Goal: Information Seeking & Learning: Find contact information

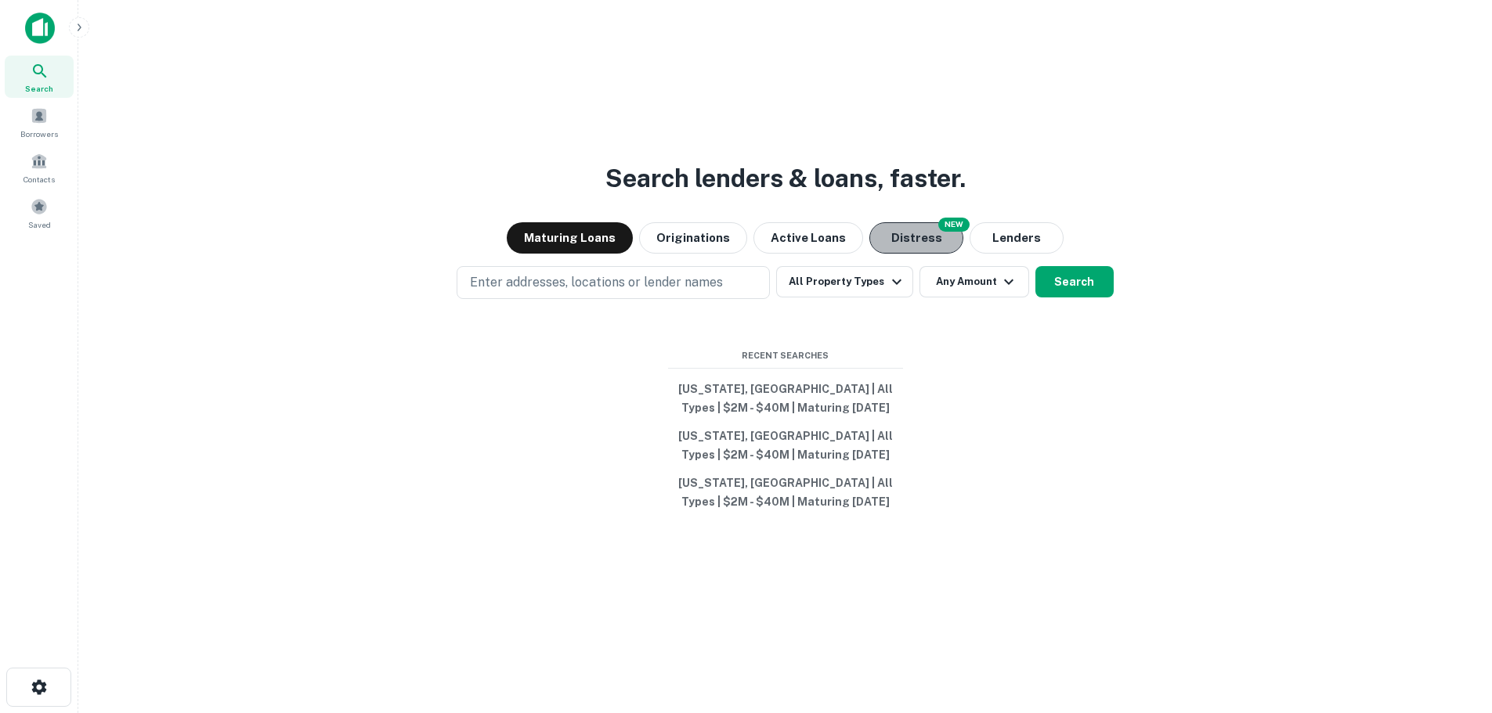
click at [919, 244] on button "Distress" at bounding box center [916, 237] width 94 height 31
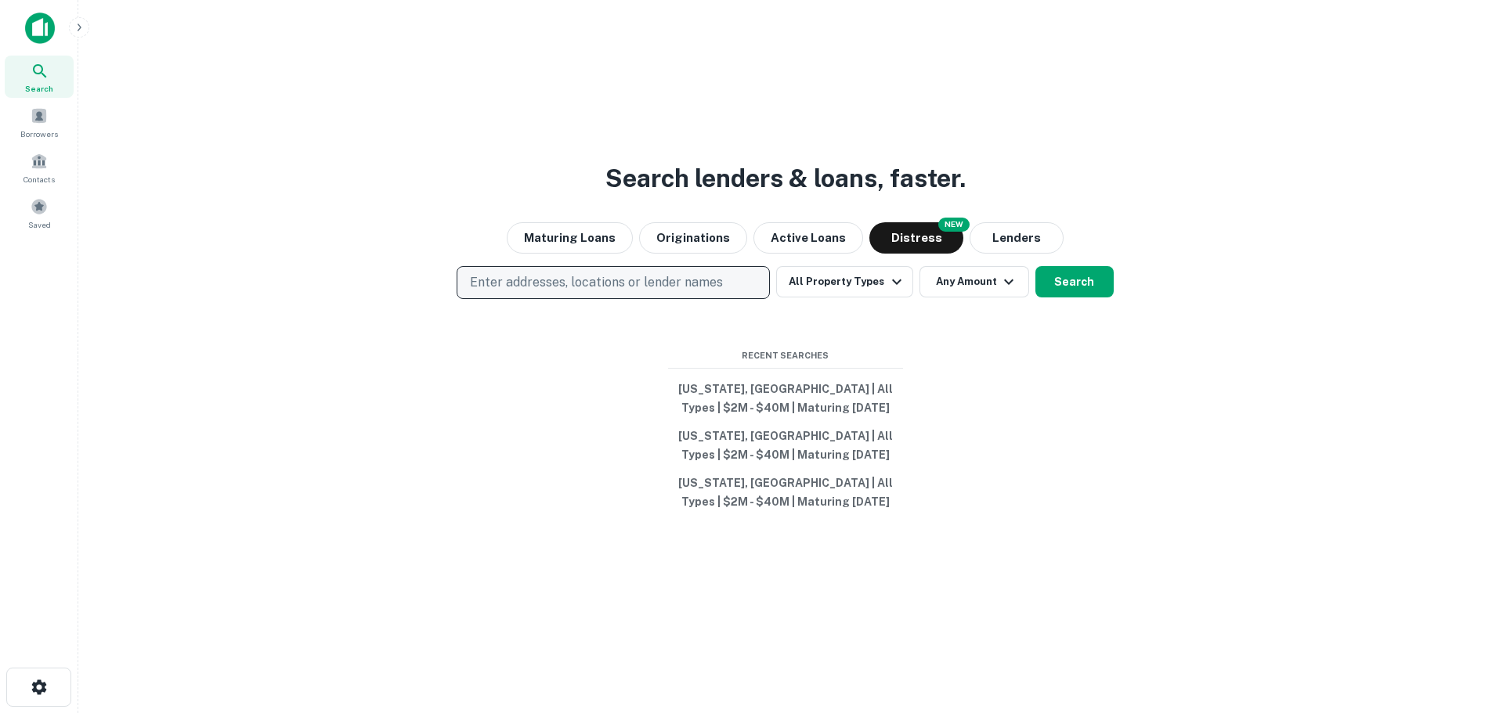
click at [612, 280] on p "Enter addresses, locations or lender names" at bounding box center [596, 282] width 253 height 19
type input "*****"
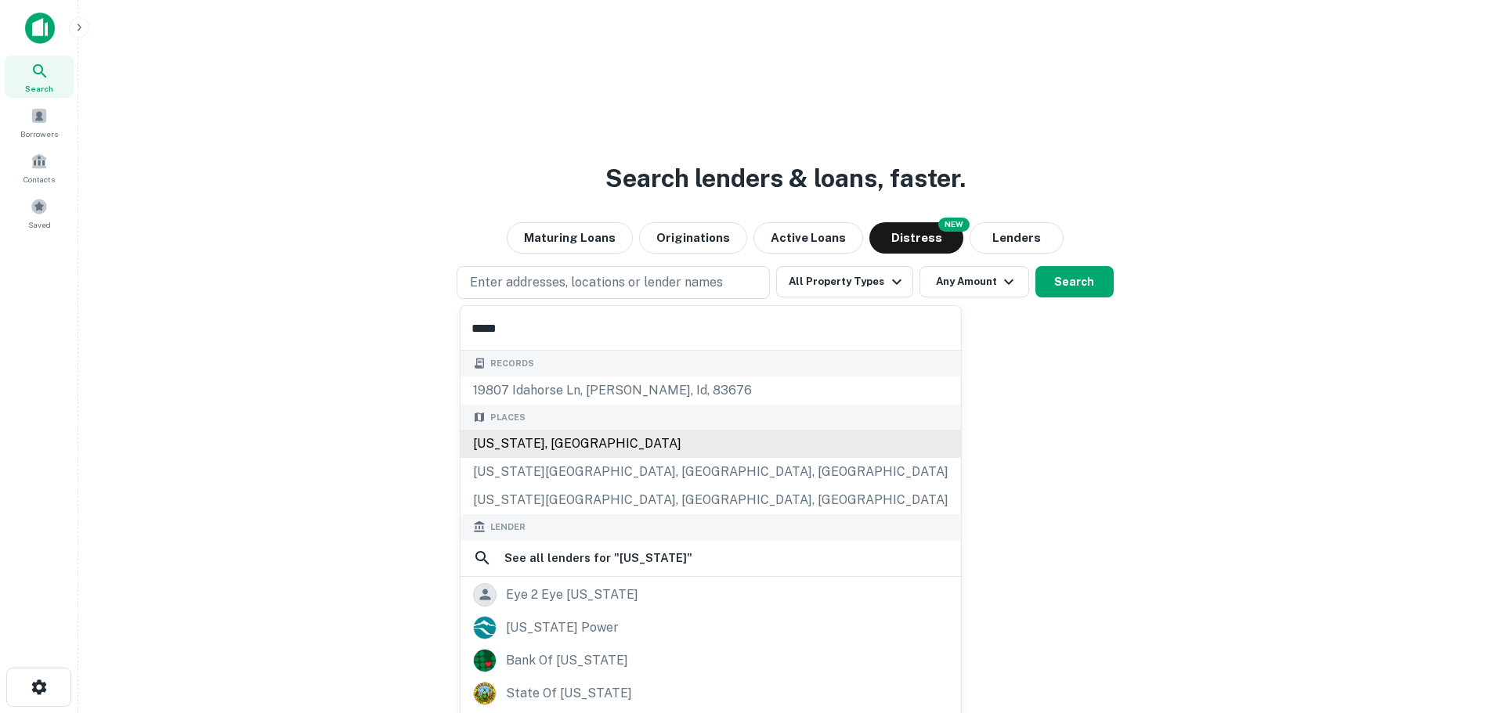
click at [580, 443] on div "[US_STATE], [GEOGRAPHIC_DATA]" at bounding box center [710, 444] width 500 height 28
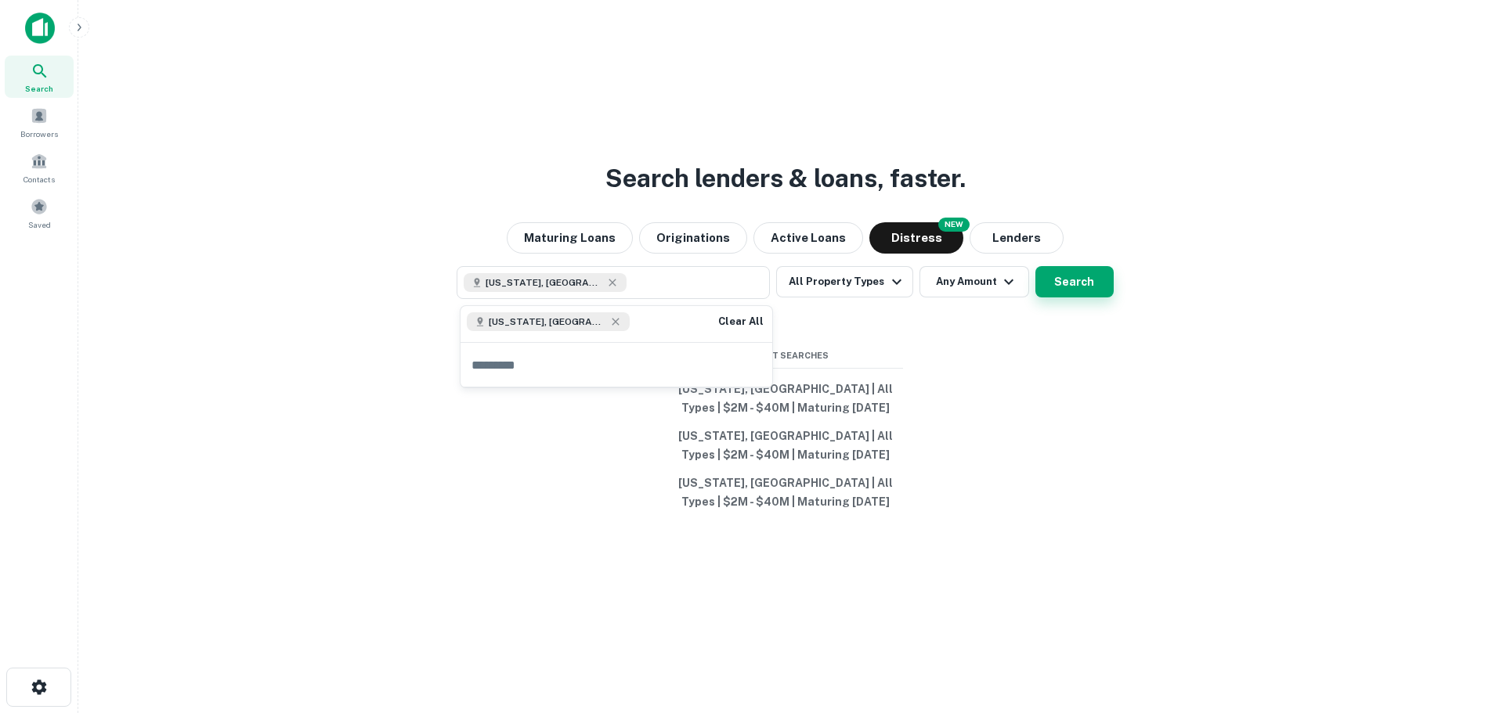
click at [1053, 284] on button "Search" at bounding box center [1074, 281] width 78 height 31
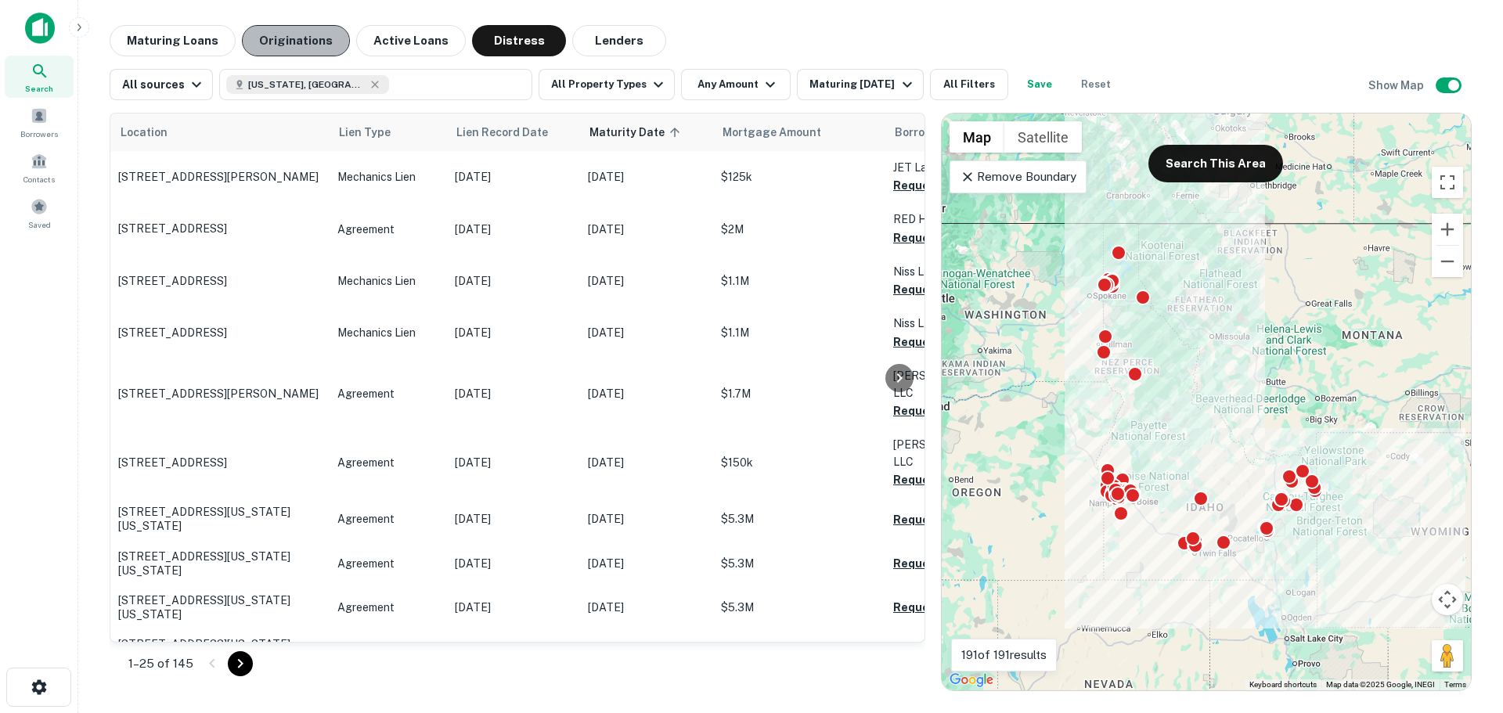
click at [286, 46] on button "Originations" at bounding box center [296, 40] width 108 height 31
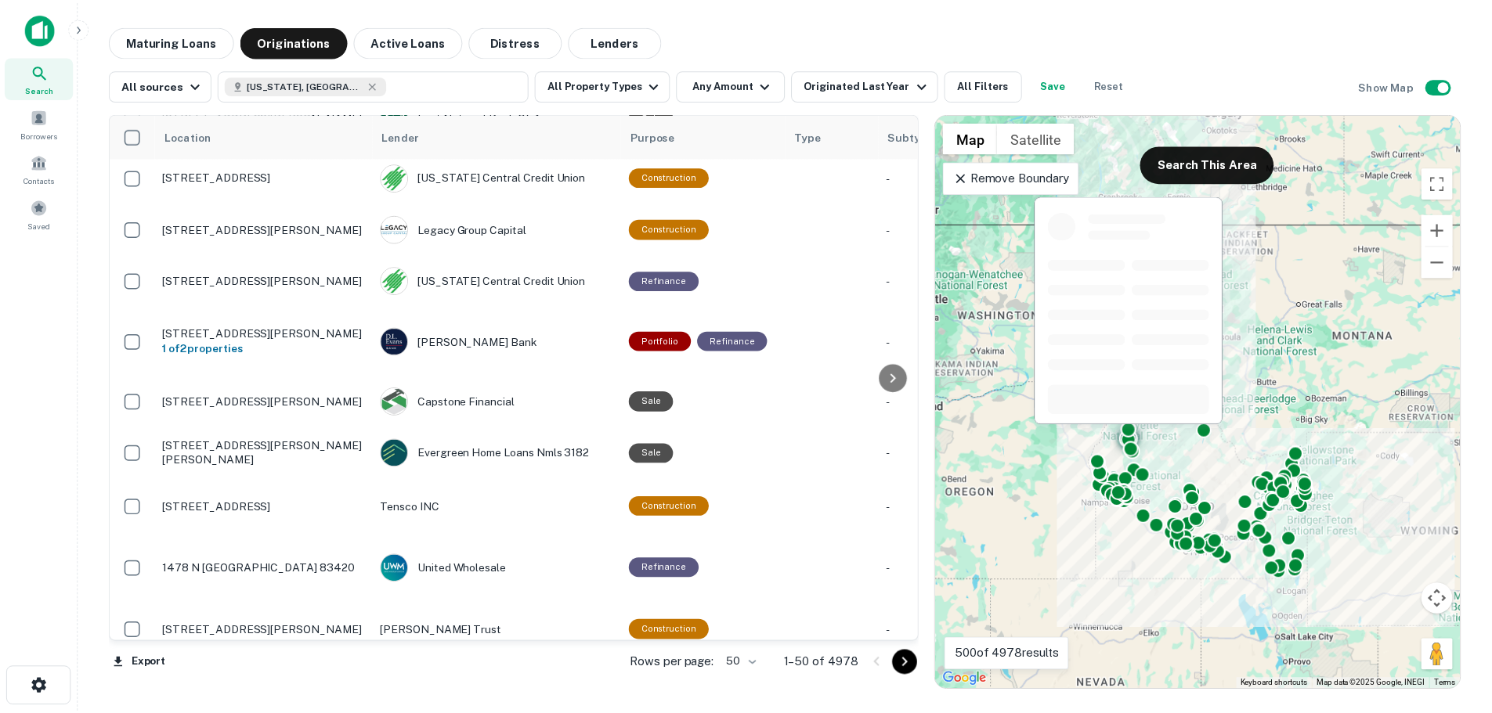
scroll to position [2153, 0]
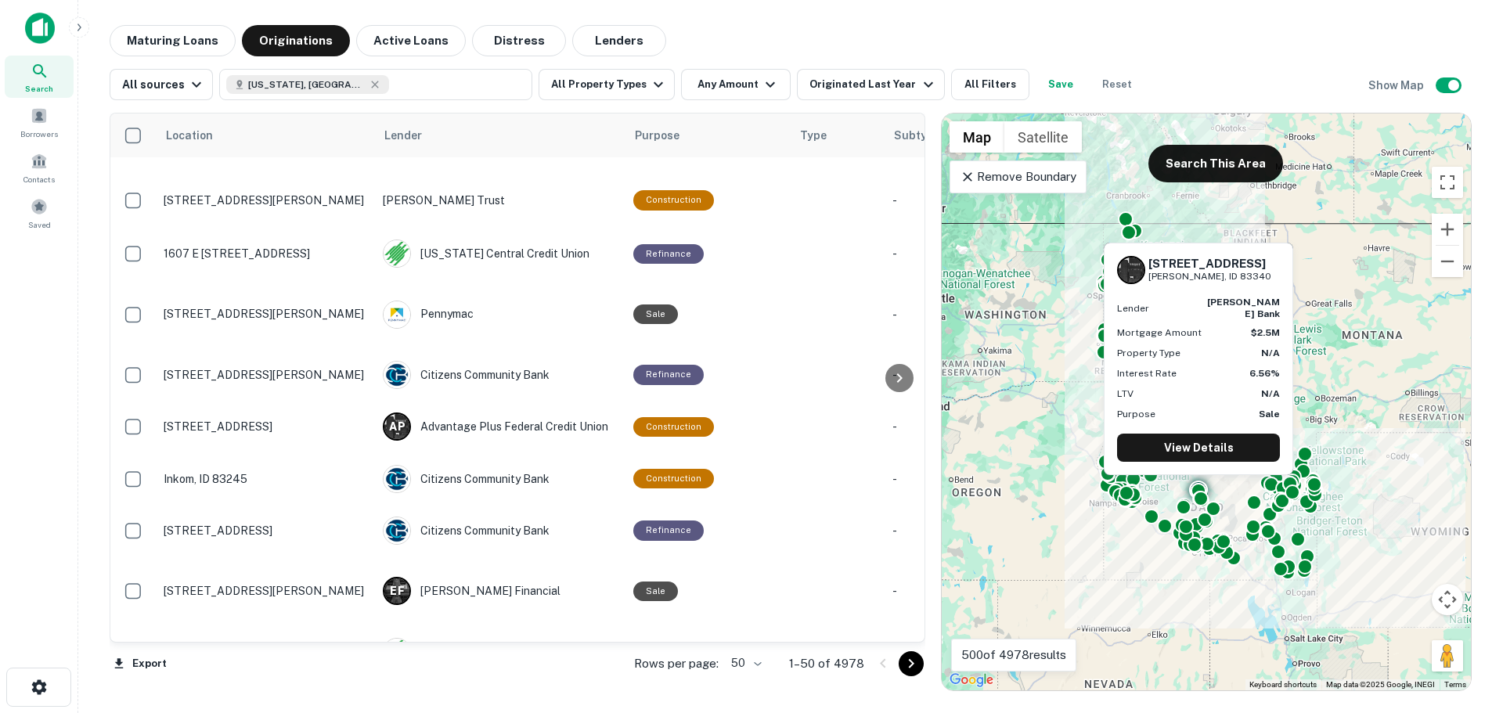
click at [240, 705] on p "17 Cliff View Way Ketchum, ID 83340" at bounding box center [266, 712] width 204 height 14
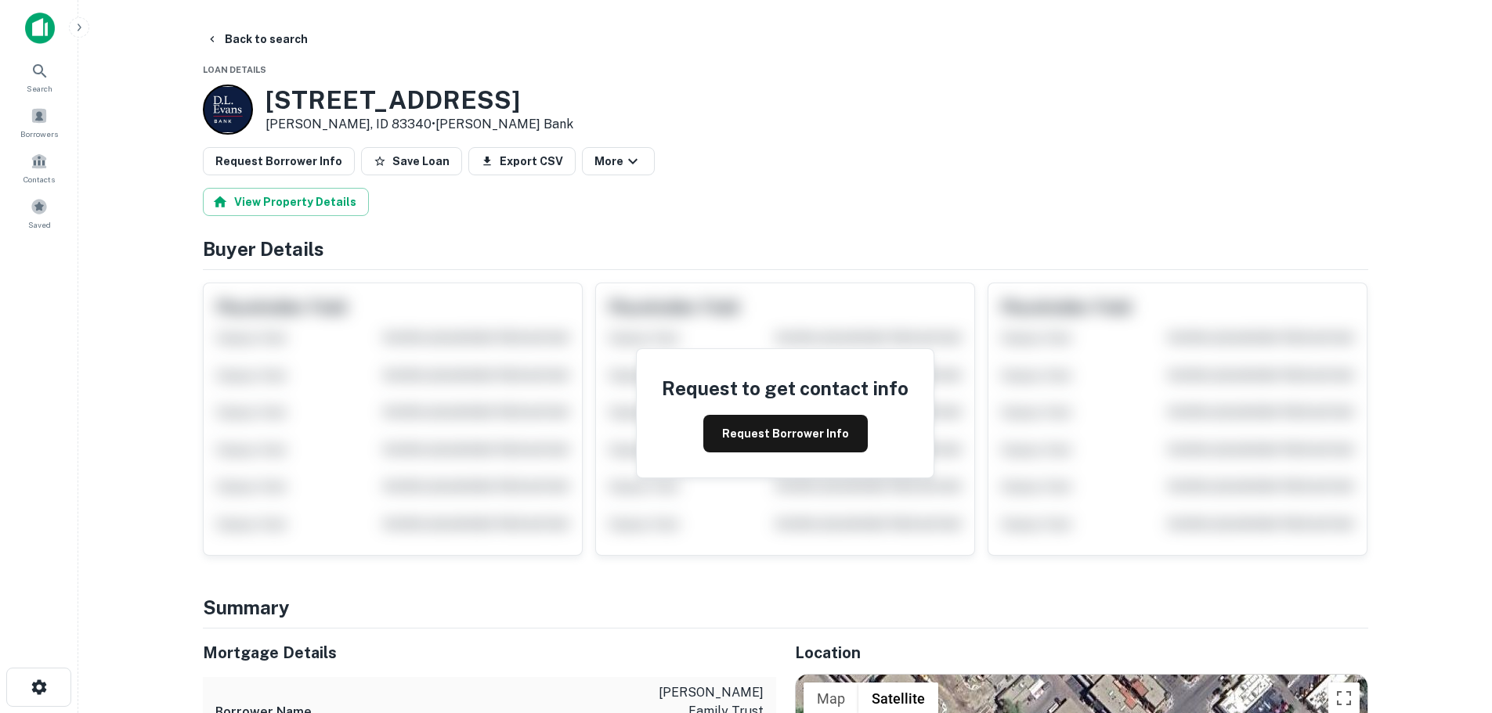
drag, startPoint x: 494, startPoint y: 95, endPoint x: 265, endPoint y: 101, distance: 228.7
click at [265, 101] on div "17 Cliff View Way Ketchum, ID 83340 • D.l. Evans Bank" at bounding box center [785, 110] width 1165 height 50
copy h3 "17 Cliff View Way"
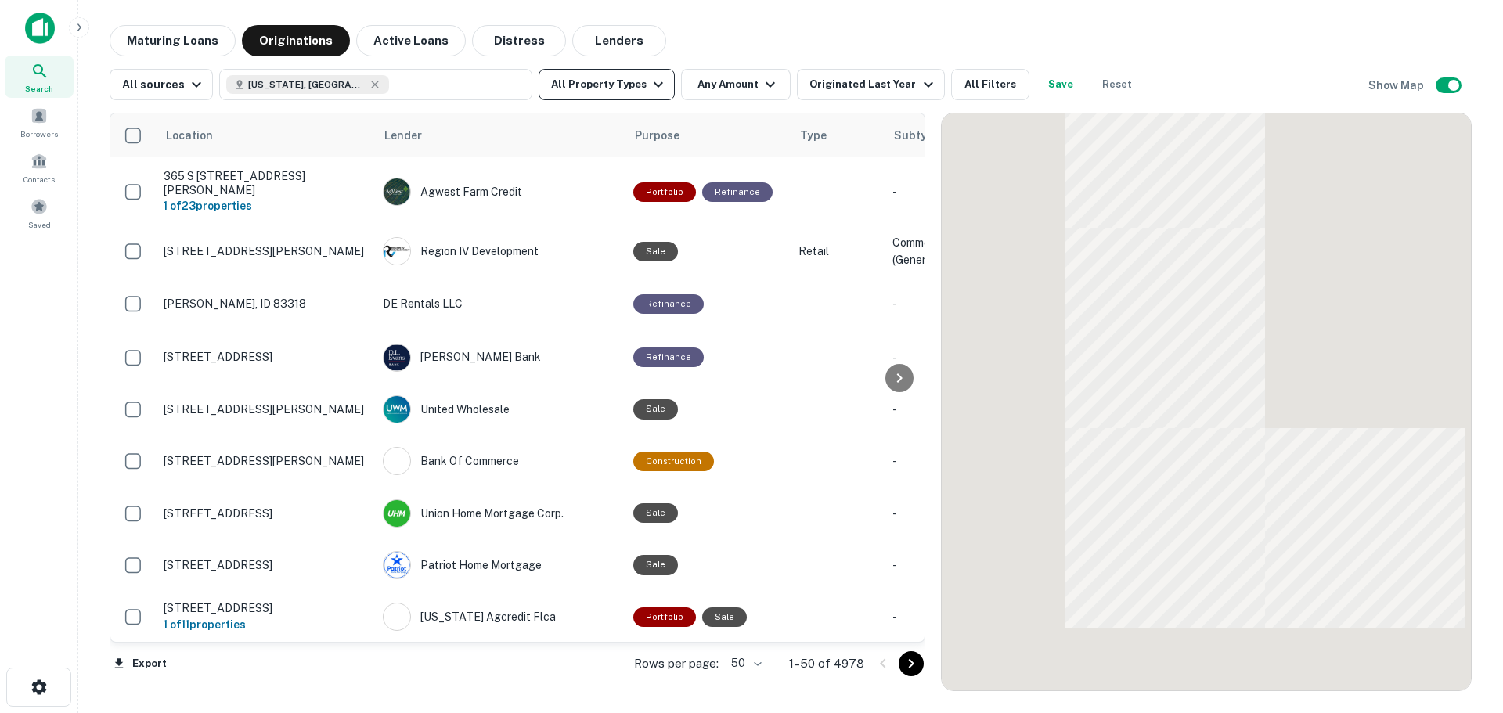
click at [619, 89] on button "All Property Types" at bounding box center [607, 84] width 136 height 31
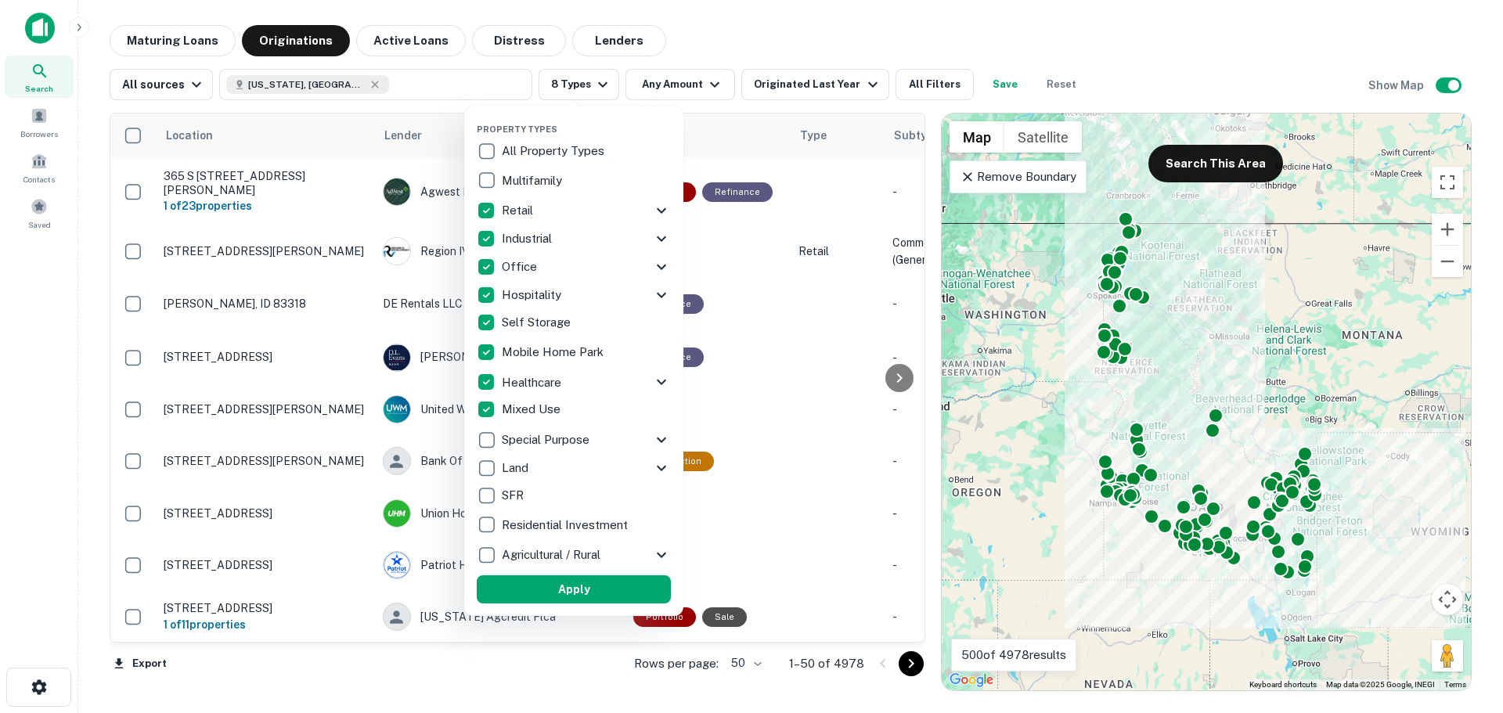
click at [593, 573] on div "Property Types All Property Types Multifamily Retail Storefront Auto Shop Bar S…" at bounding box center [574, 361] width 194 height 485
click at [599, 583] on button "Apply" at bounding box center [574, 589] width 194 height 28
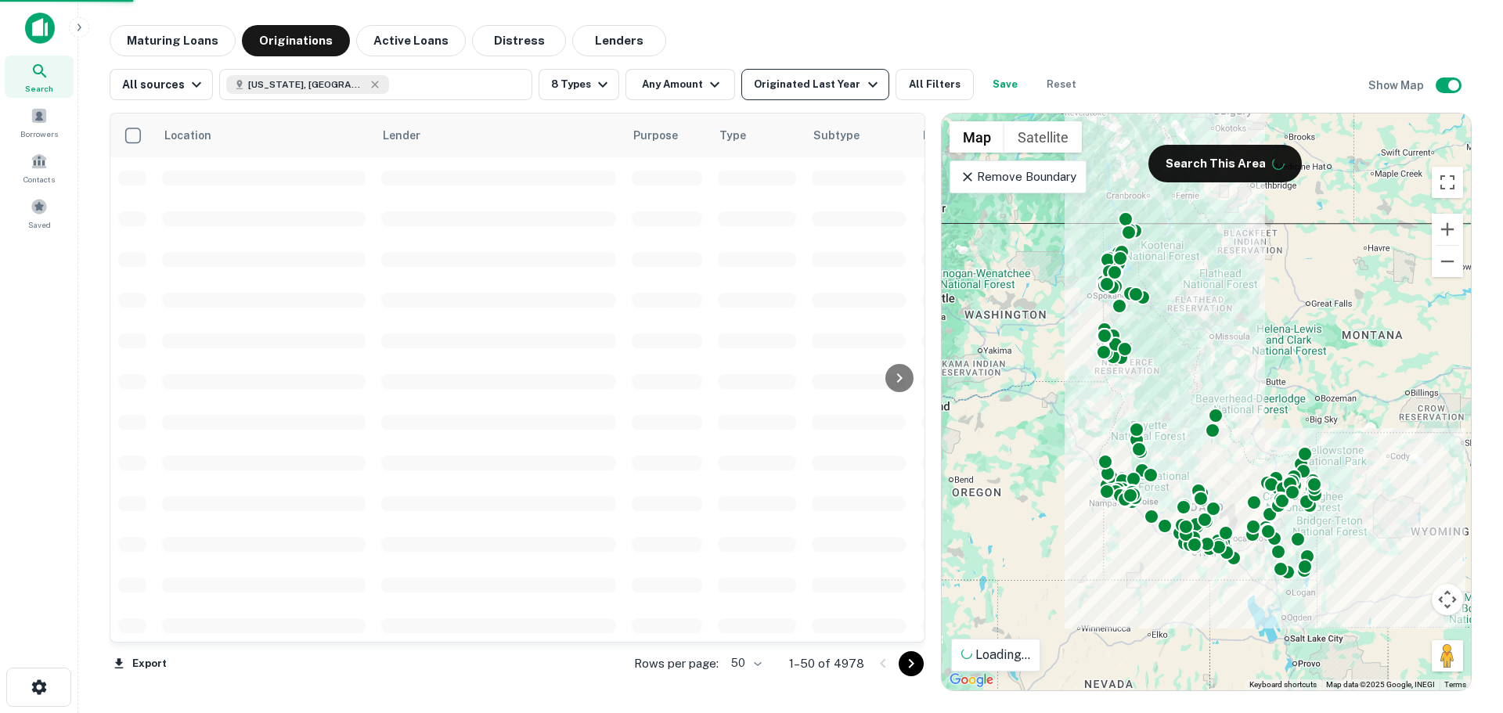
click at [846, 81] on div "Originated Last Year" at bounding box center [818, 84] width 128 height 19
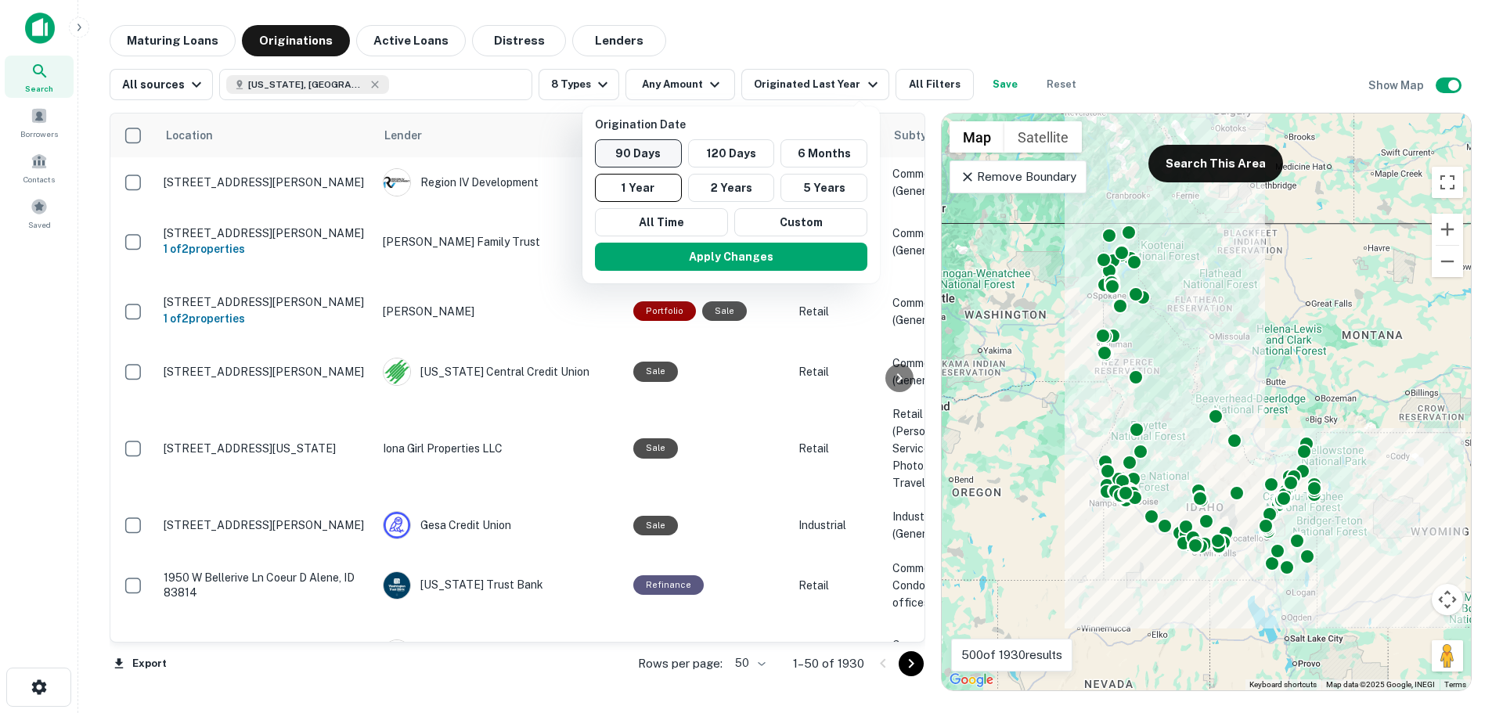
click at [640, 153] on button "90 Days" at bounding box center [638, 153] width 87 height 28
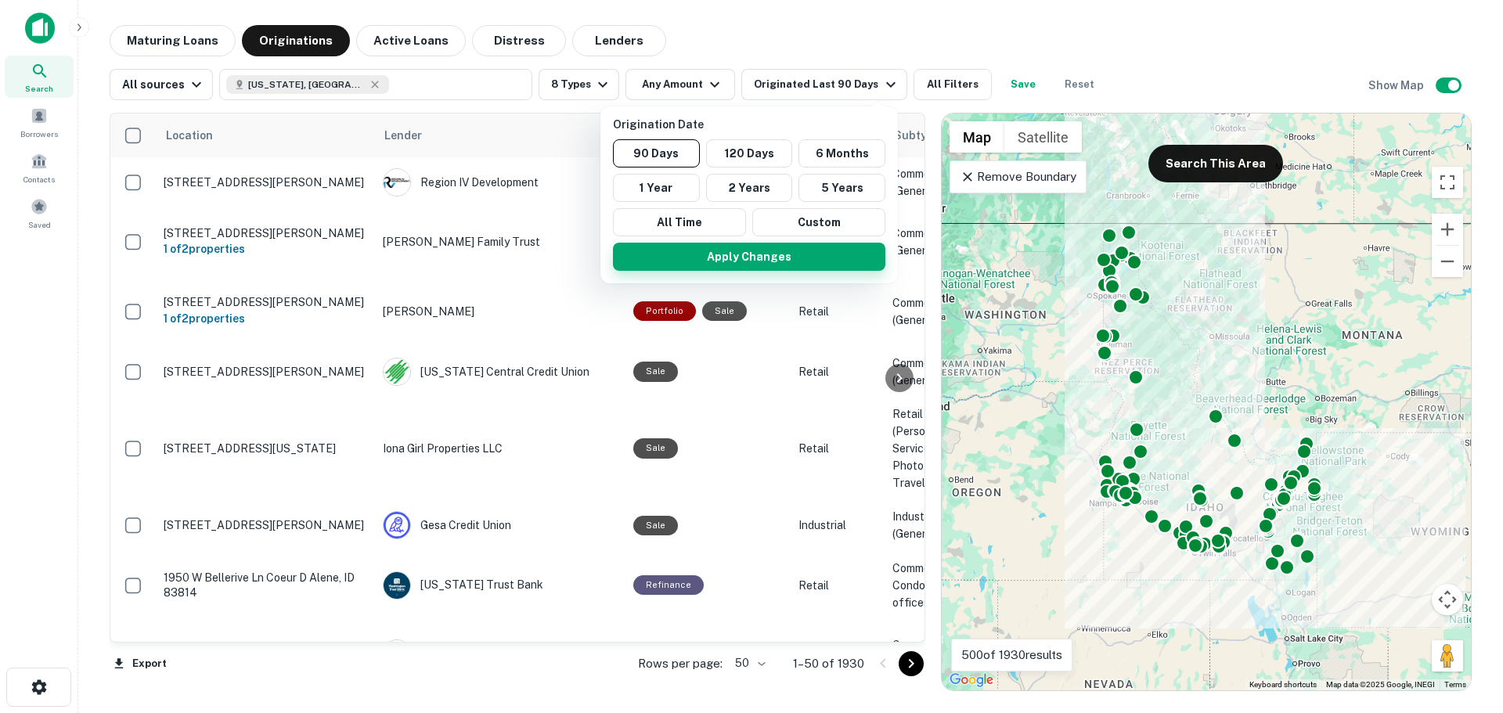
click at [714, 254] on button "Apply Changes" at bounding box center [749, 257] width 272 height 28
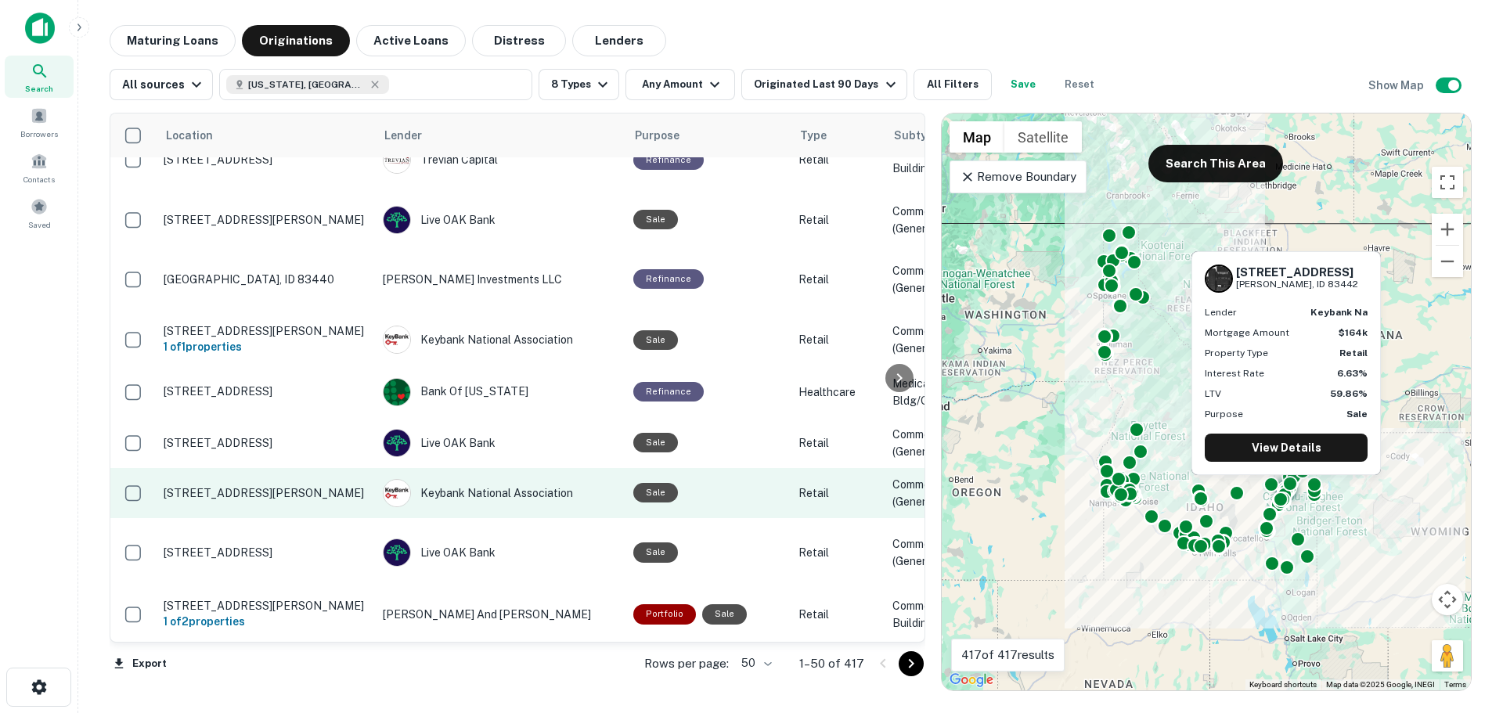
scroll to position [705, 0]
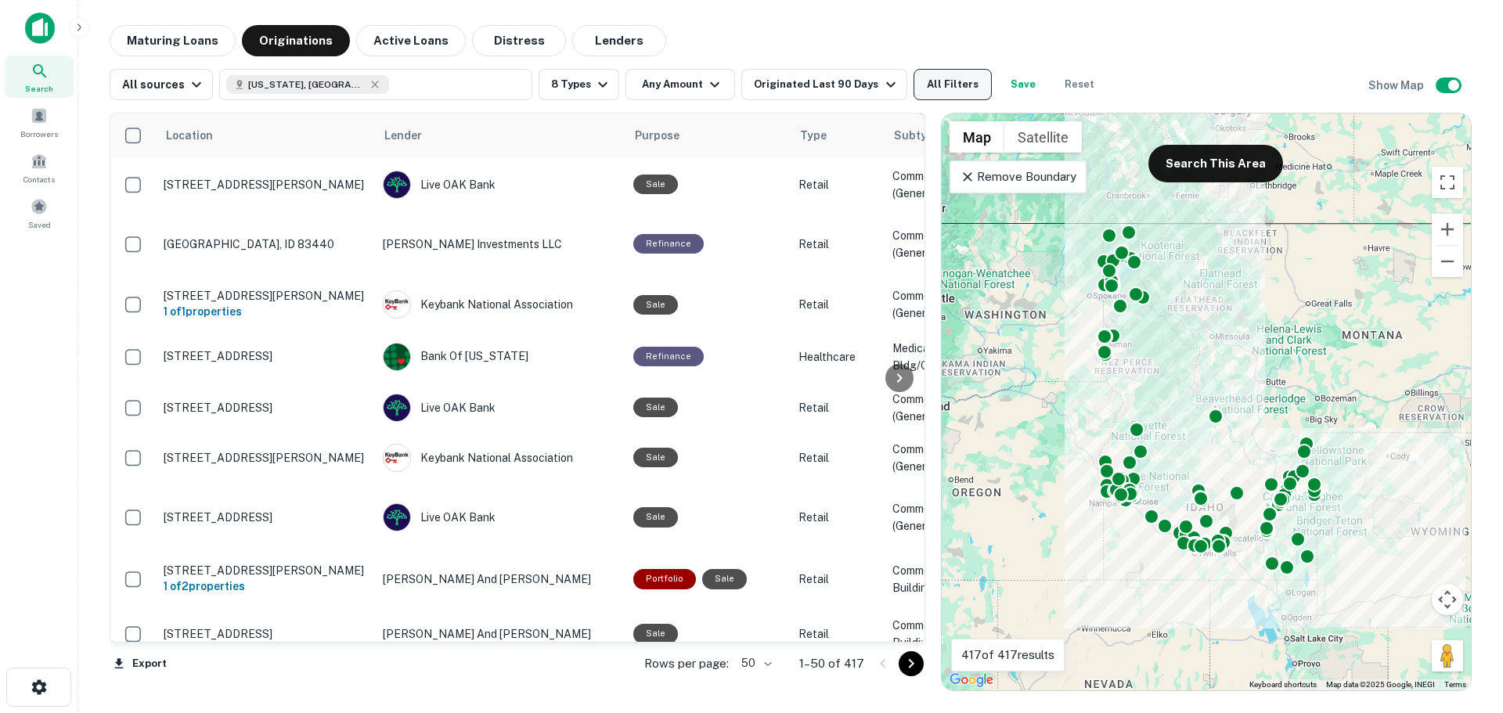
click at [918, 83] on button "All Filters" at bounding box center [953, 84] width 78 height 31
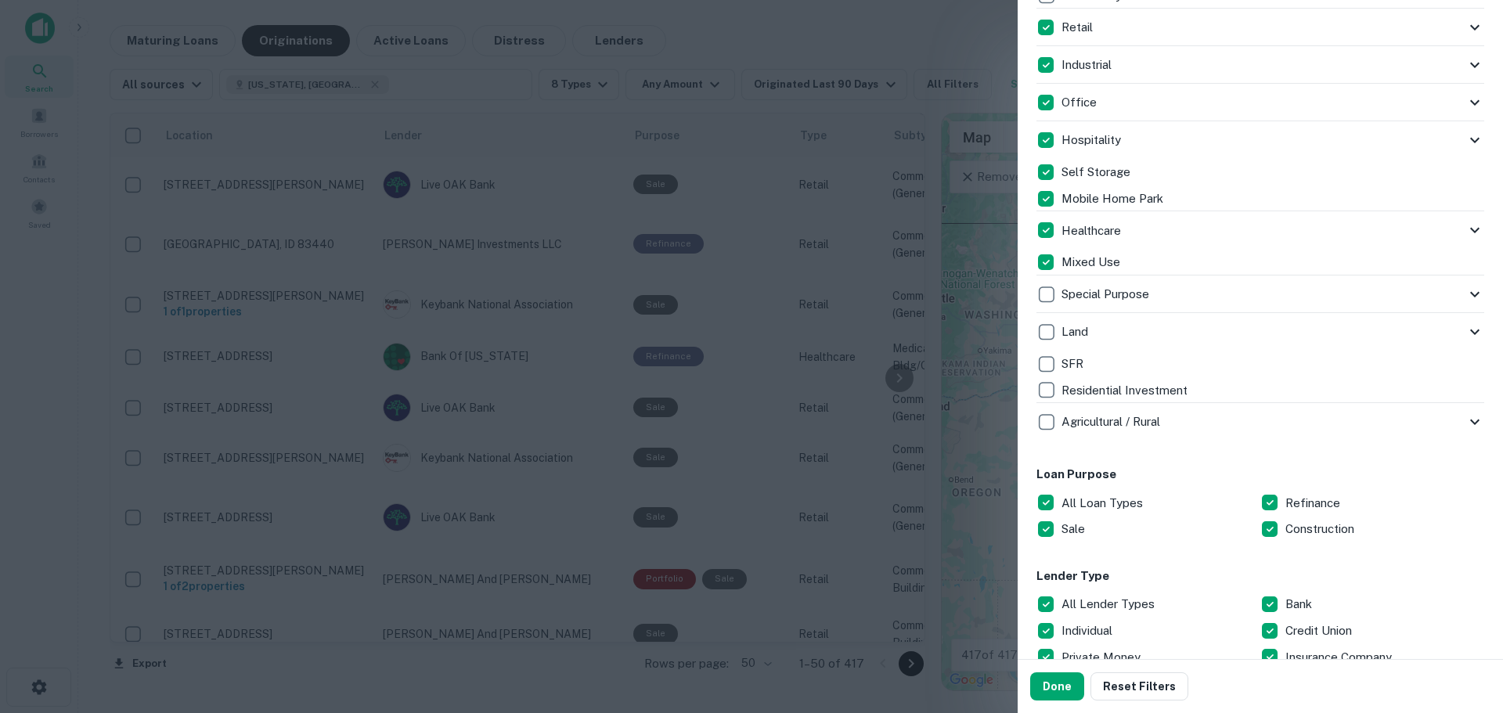
scroll to position [470, 0]
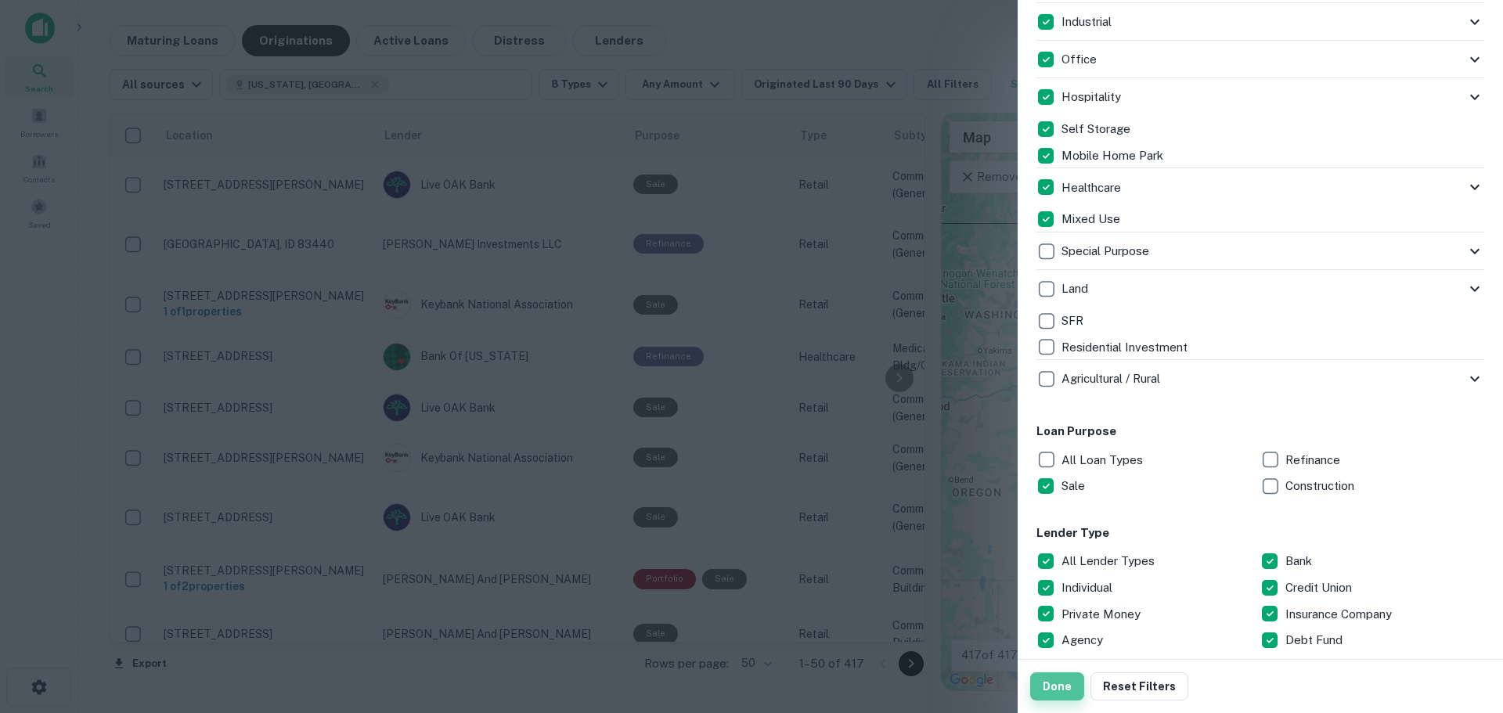
click at [1063, 687] on button "Done" at bounding box center [1057, 687] width 54 height 28
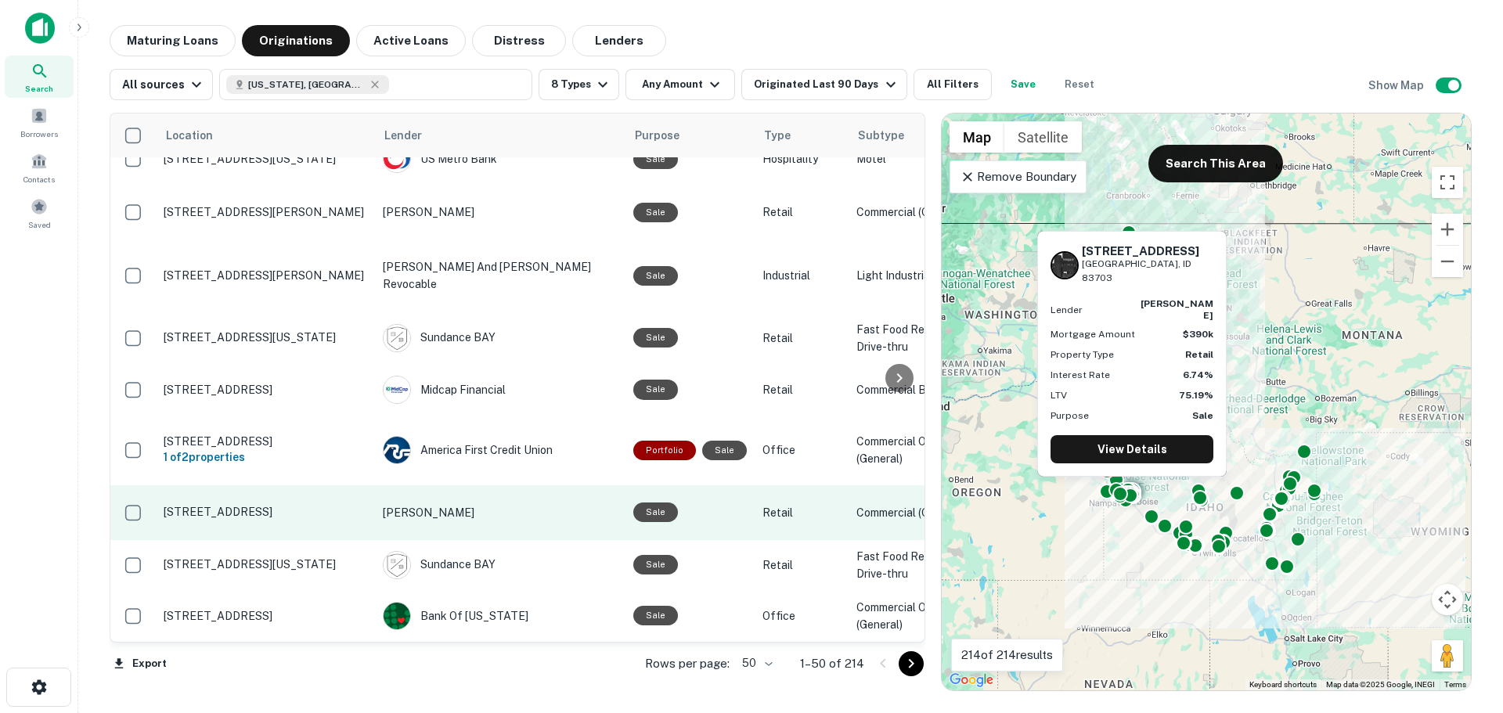
scroll to position [2444, 0]
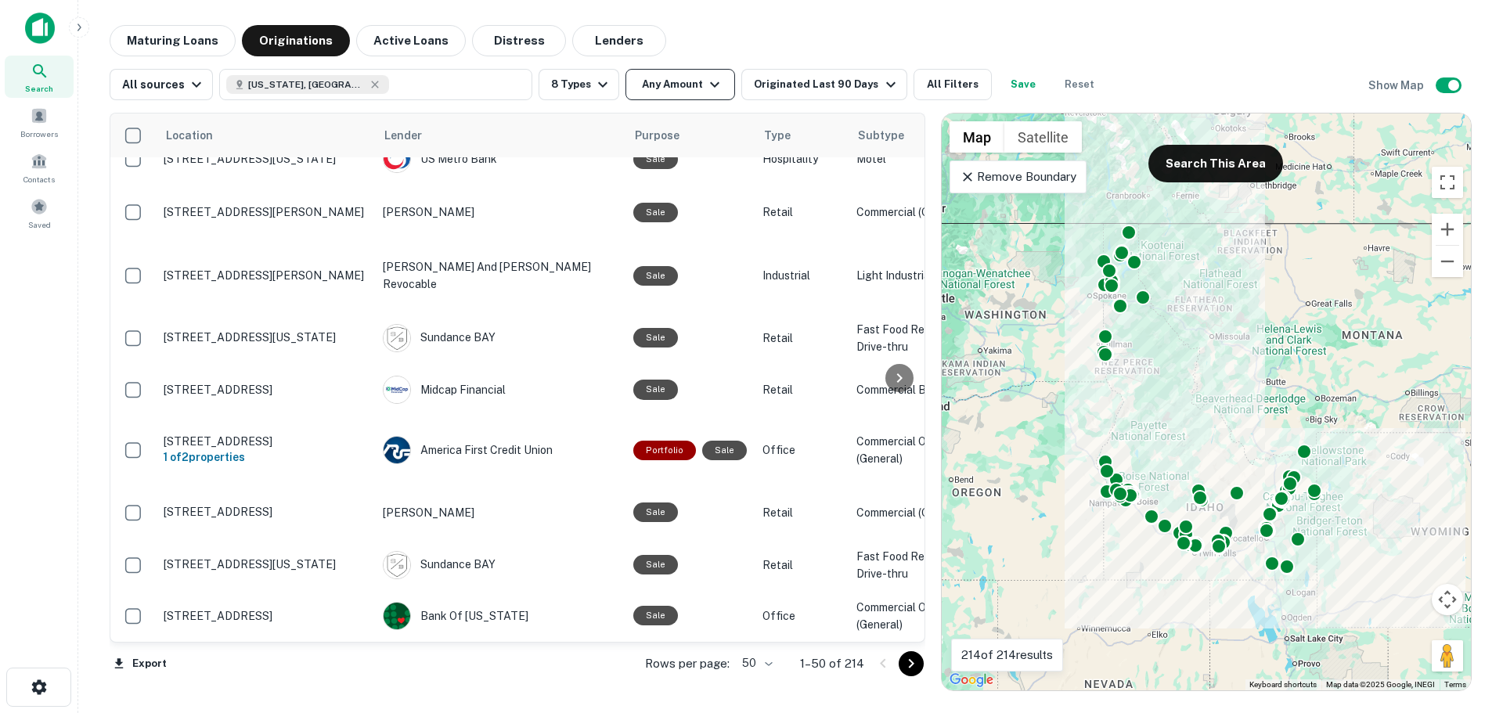
click at [685, 78] on button "Any Amount" at bounding box center [681, 84] width 110 height 31
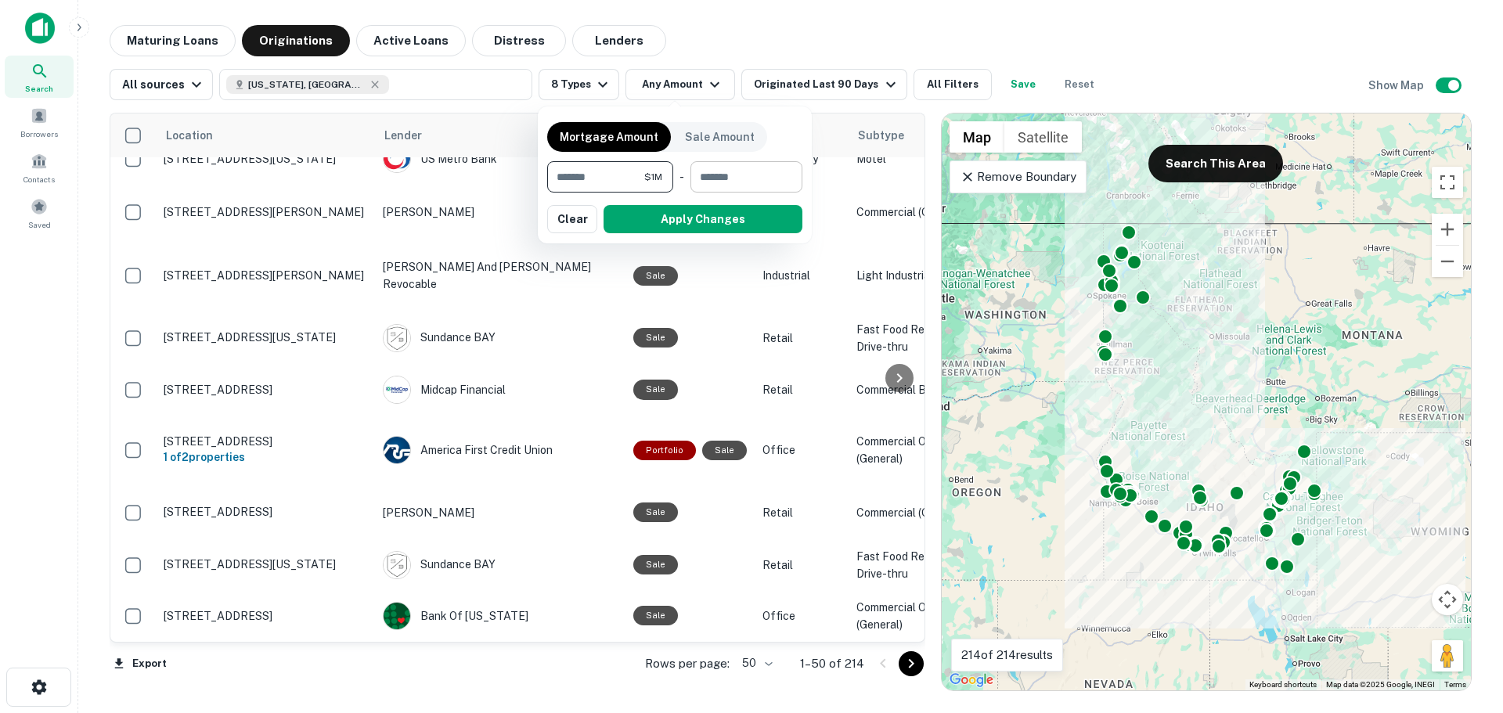
type input "*******"
click at [753, 173] on input "number" at bounding box center [741, 176] width 101 height 31
type input "********"
click at [734, 218] on button "Apply Changes" at bounding box center [703, 219] width 199 height 28
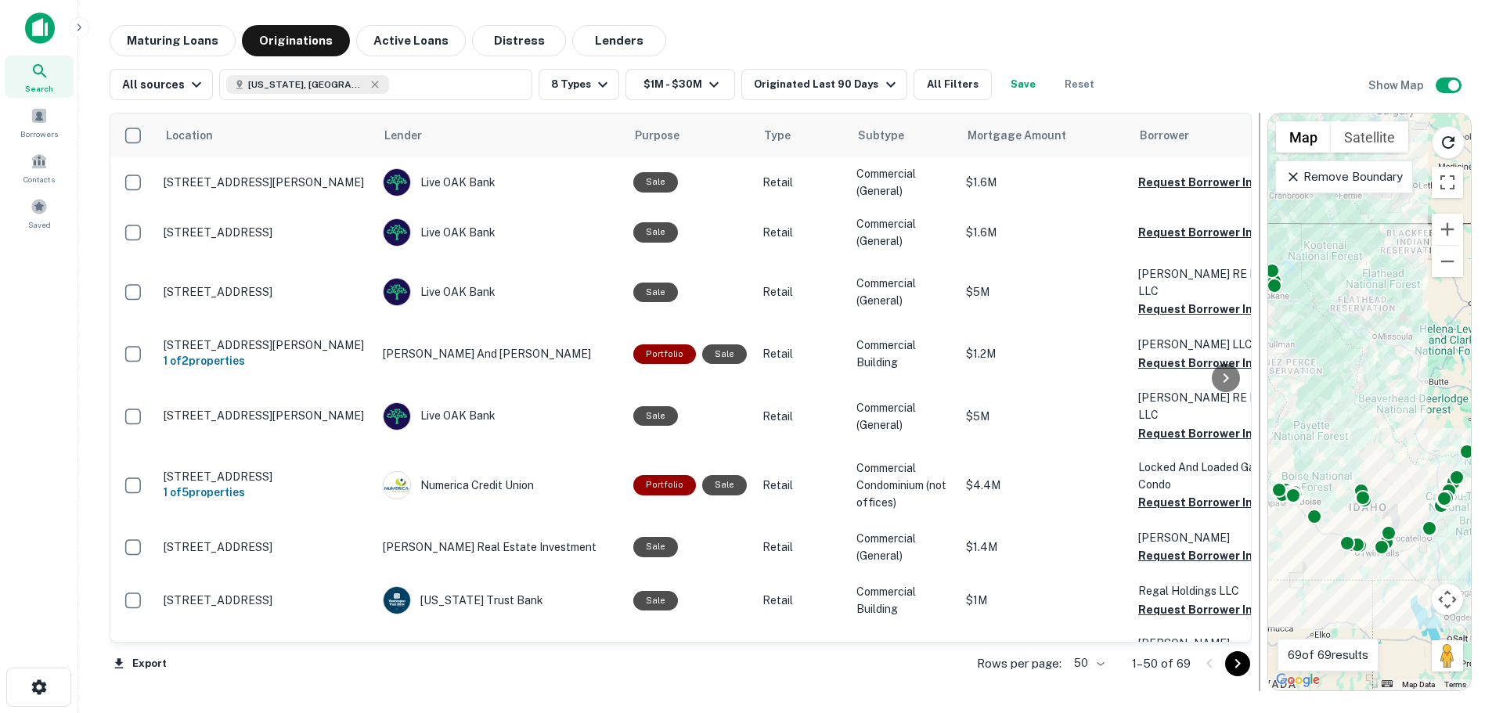
drag, startPoint x: 936, startPoint y: 202, endPoint x: 1262, endPoint y: 222, distance: 327.1
click at [1262, 222] on div at bounding box center [1260, 402] width 16 height 579
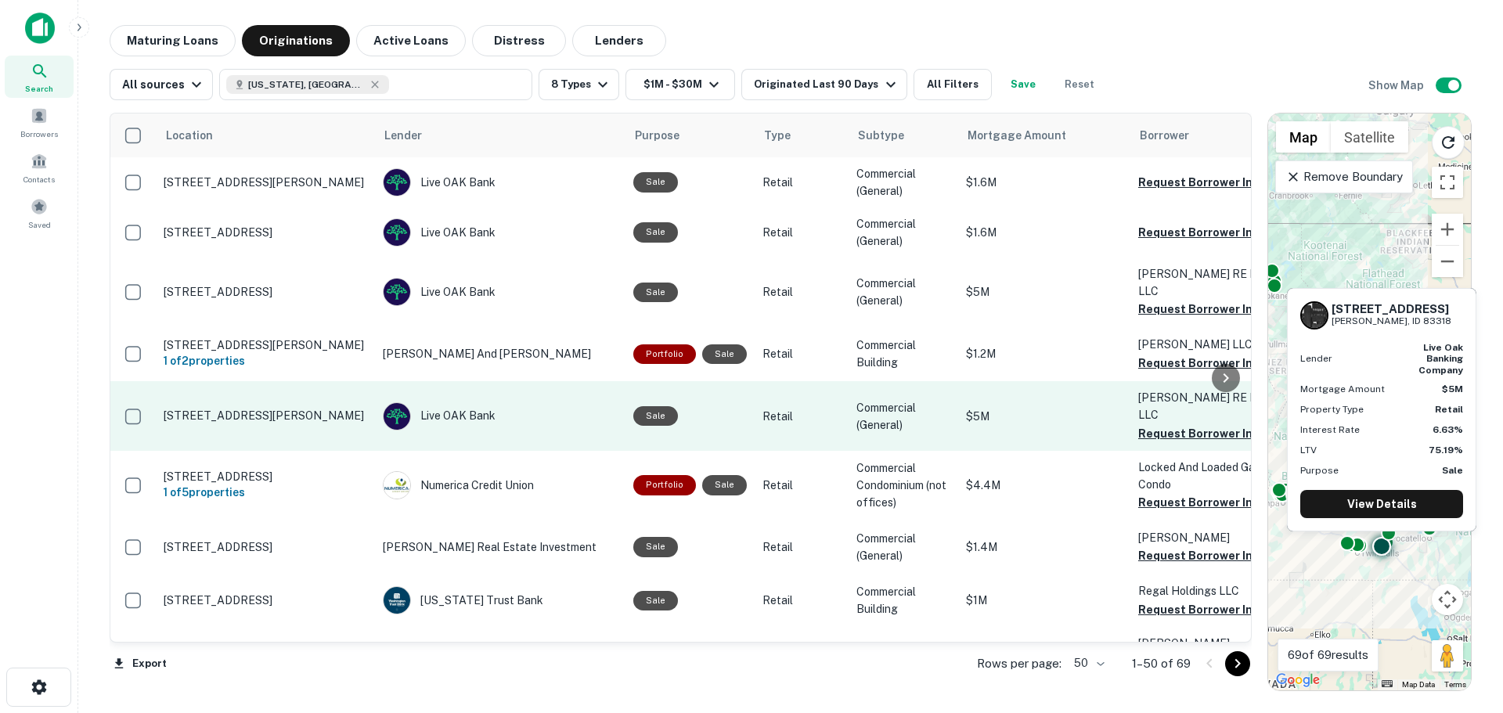
click at [243, 409] on p "2556 Overland Ave Burley, ID 83318" at bounding box center [266, 416] width 204 height 14
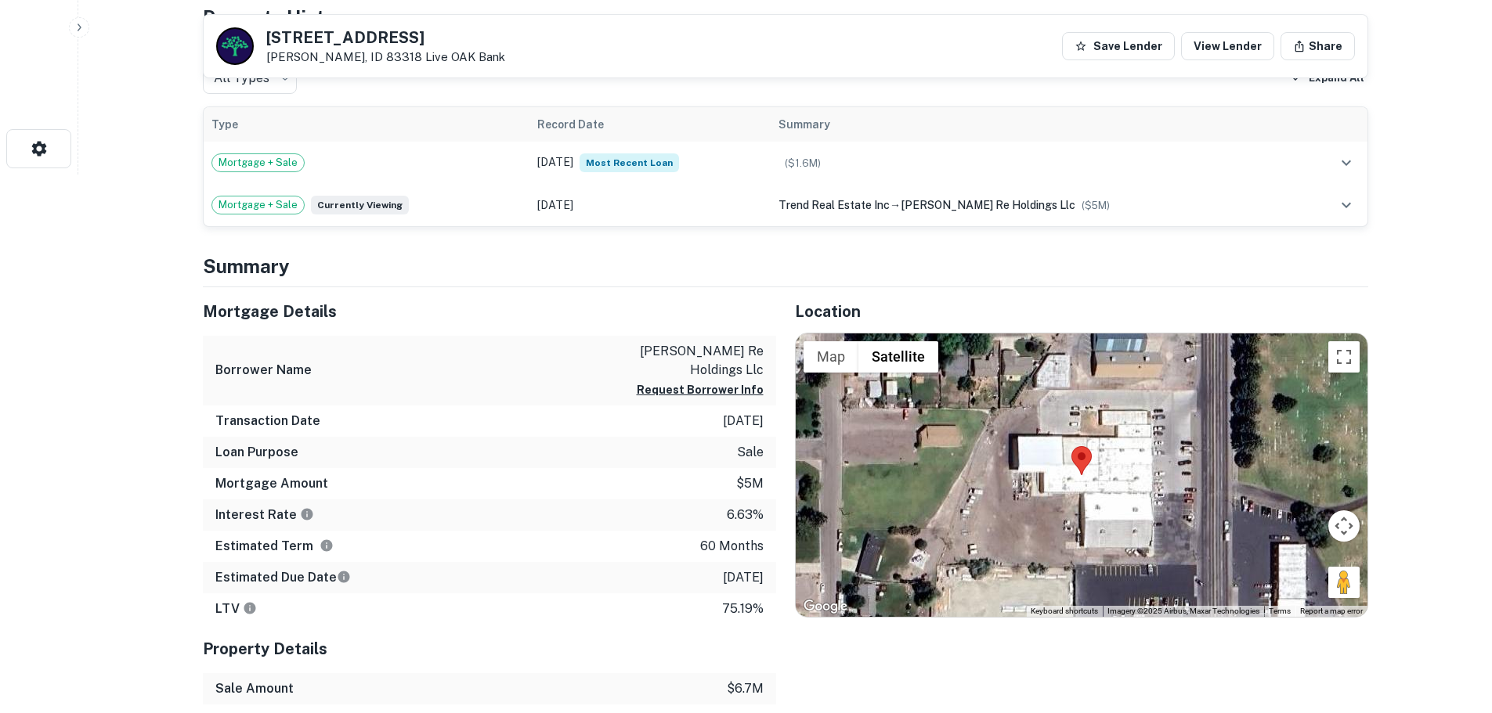
scroll to position [391, 0]
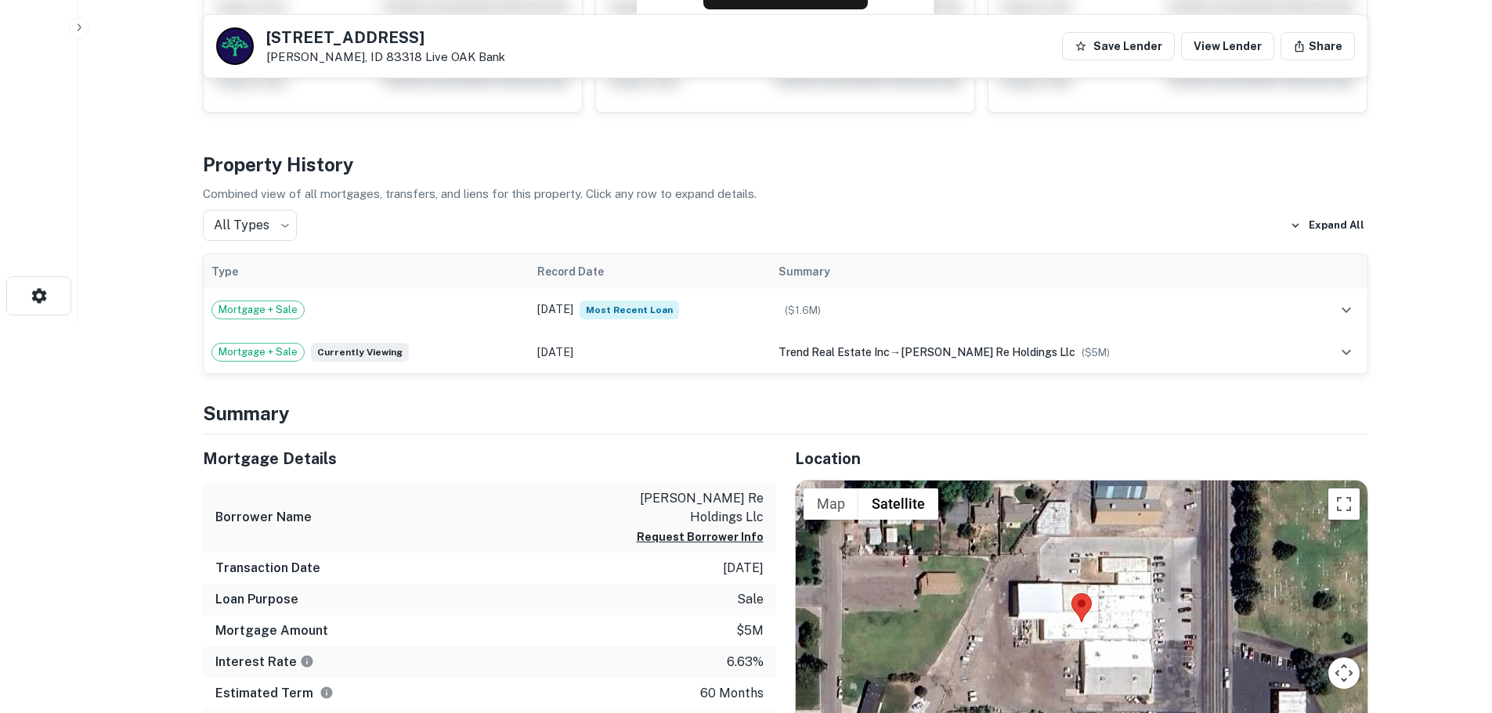
drag, startPoint x: 422, startPoint y: 33, endPoint x: 266, endPoint y: 29, distance: 155.9
click at [266, 30] on h5 "[STREET_ADDRESS]" at bounding box center [385, 38] width 239 height 16
copy h5 "[STREET_ADDRESS]"
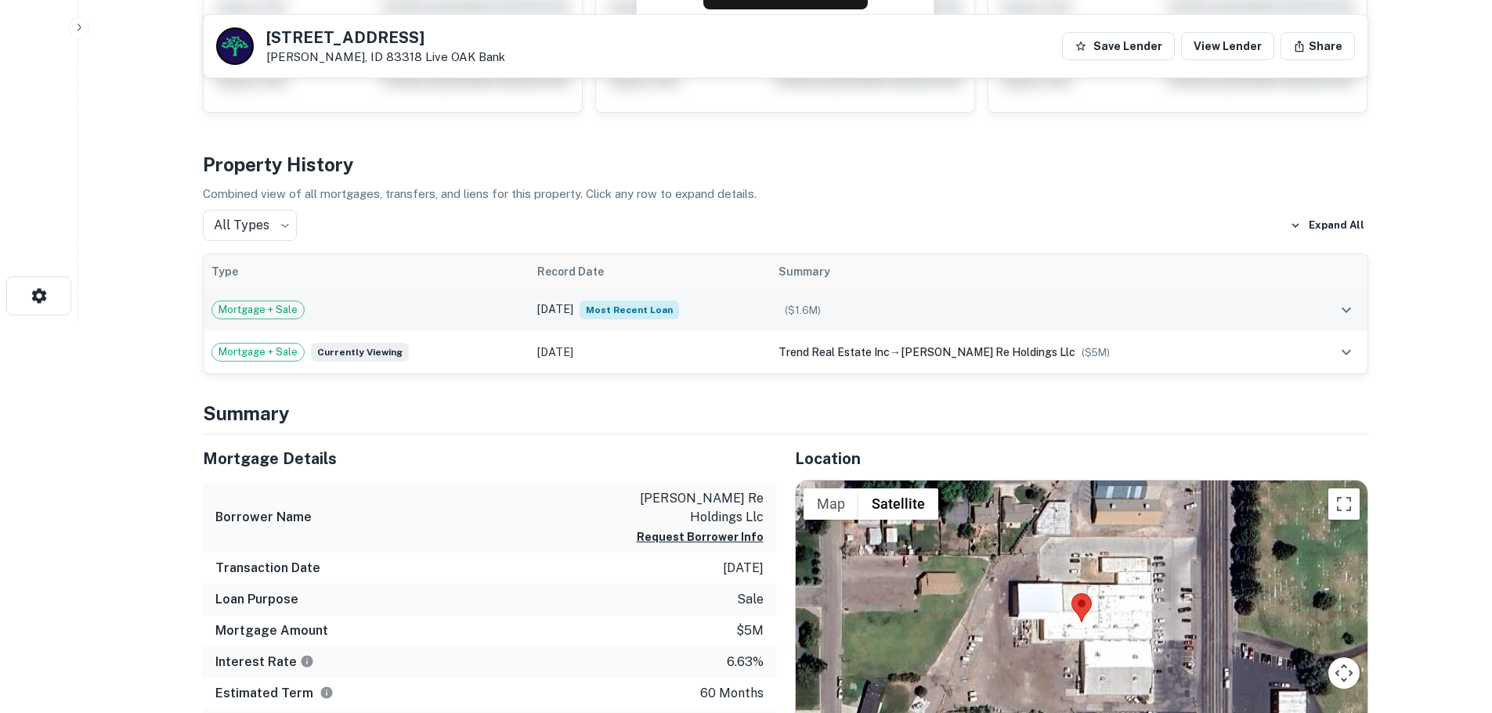
scroll to position [0, 0]
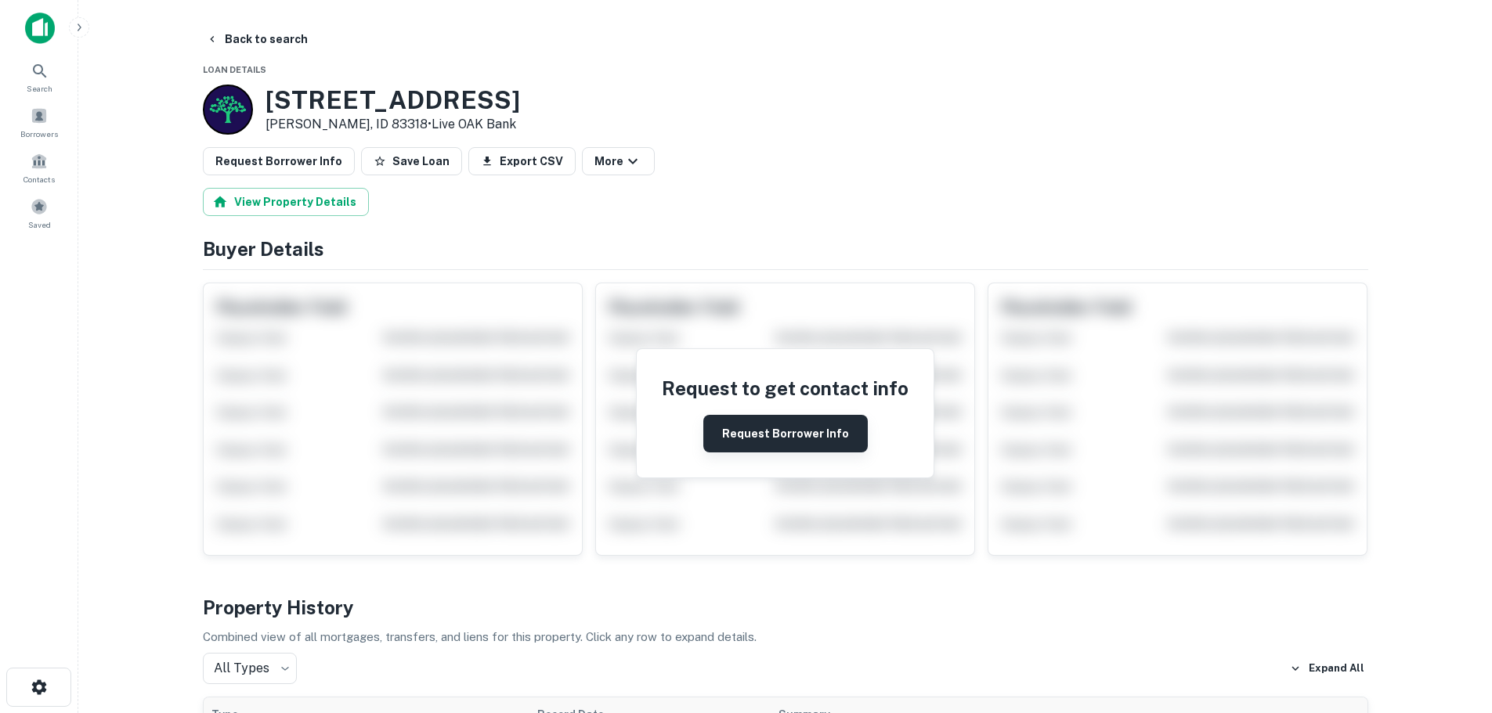
click at [777, 437] on button "Request Borrower Info" at bounding box center [785, 434] width 164 height 38
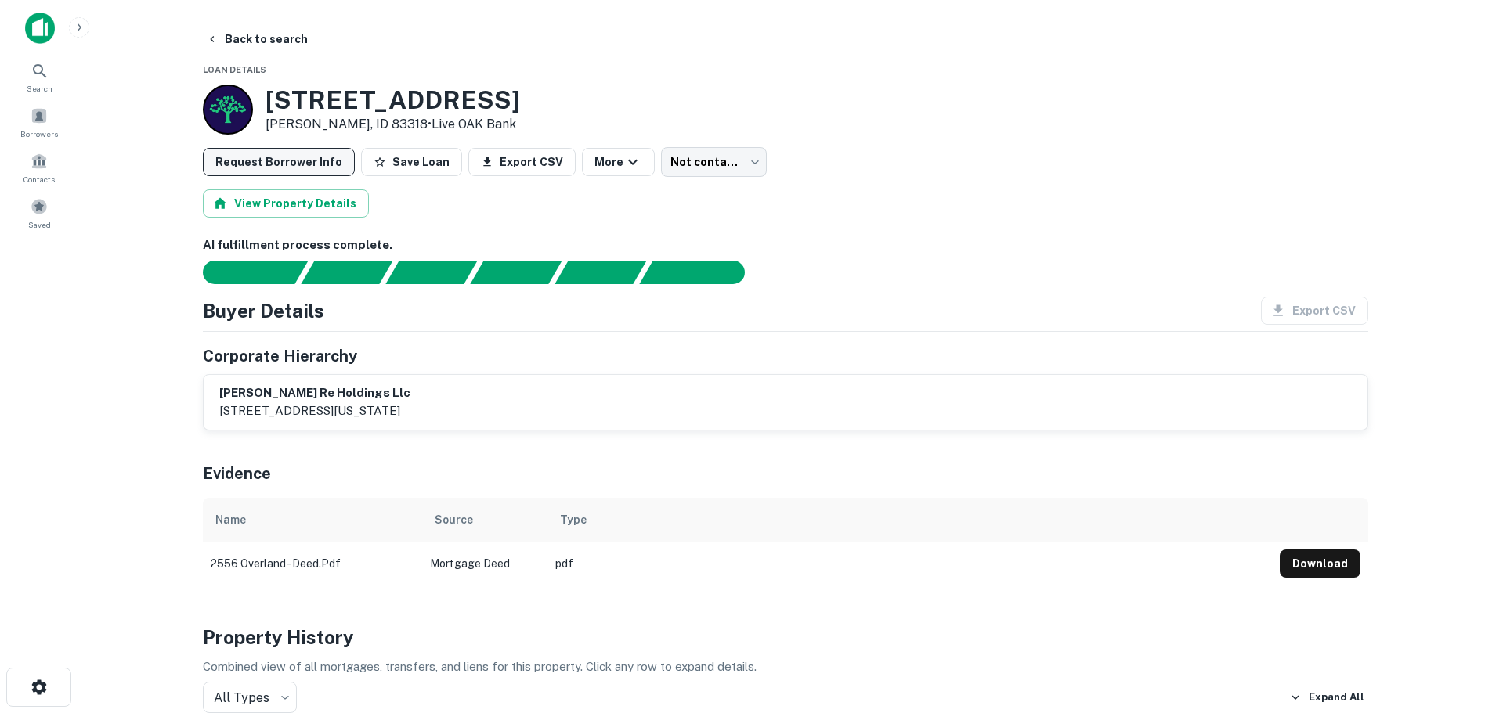
click at [280, 169] on button "Request Borrower Info" at bounding box center [279, 162] width 152 height 28
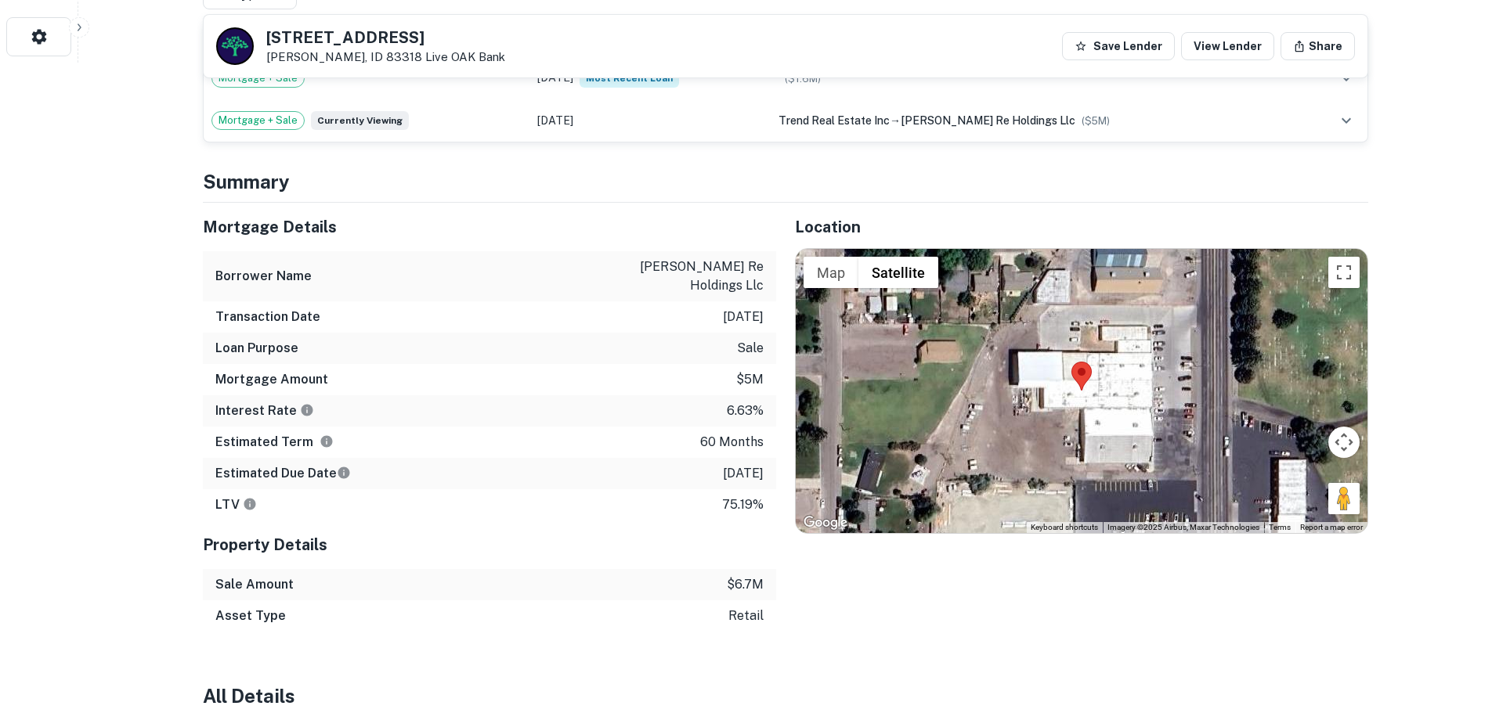
scroll to position [664, 0]
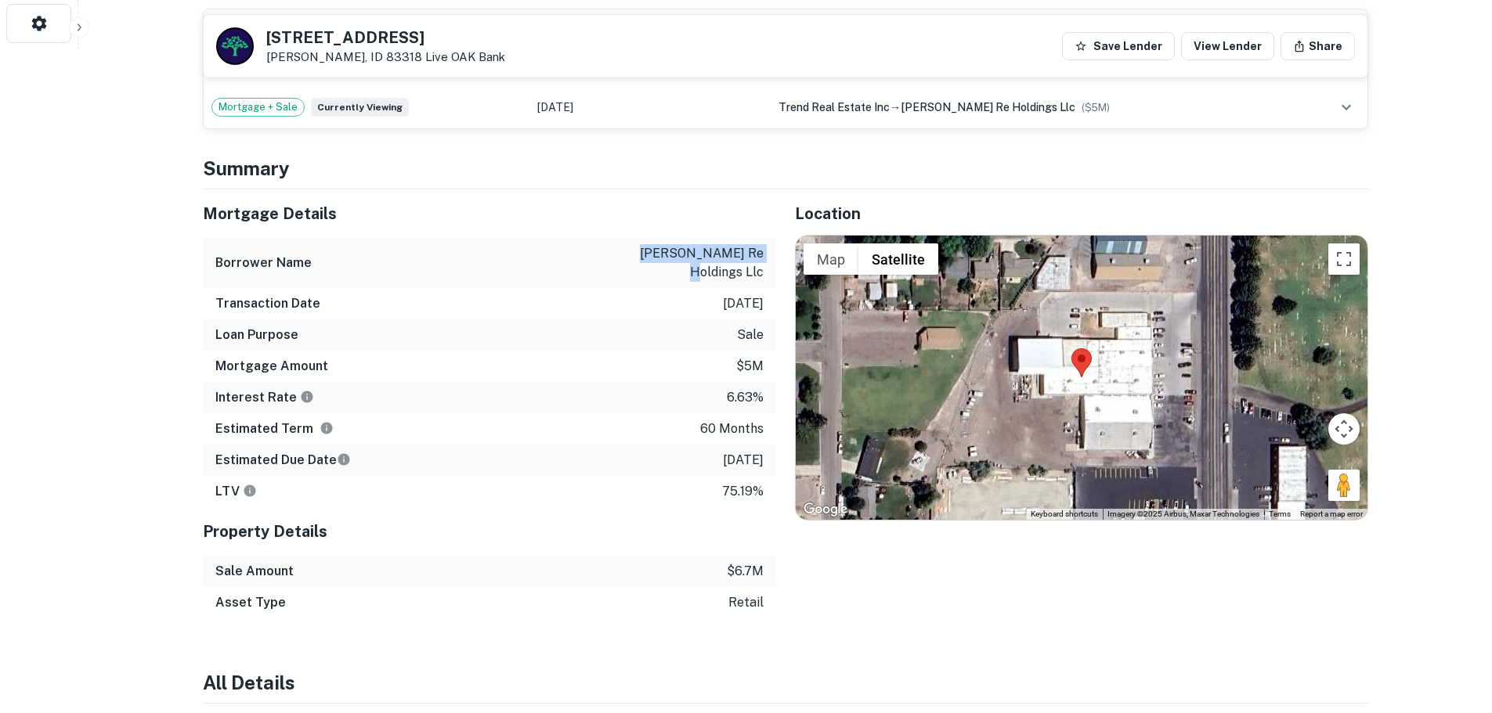
drag, startPoint x: 623, startPoint y: 254, endPoint x: 744, endPoint y: 256, distance: 120.6
click at [744, 256] on div "Borrower Name cooper re holdings llc" at bounding box center [489, 263] width 573 height 50
copy p "cooper re holdings"
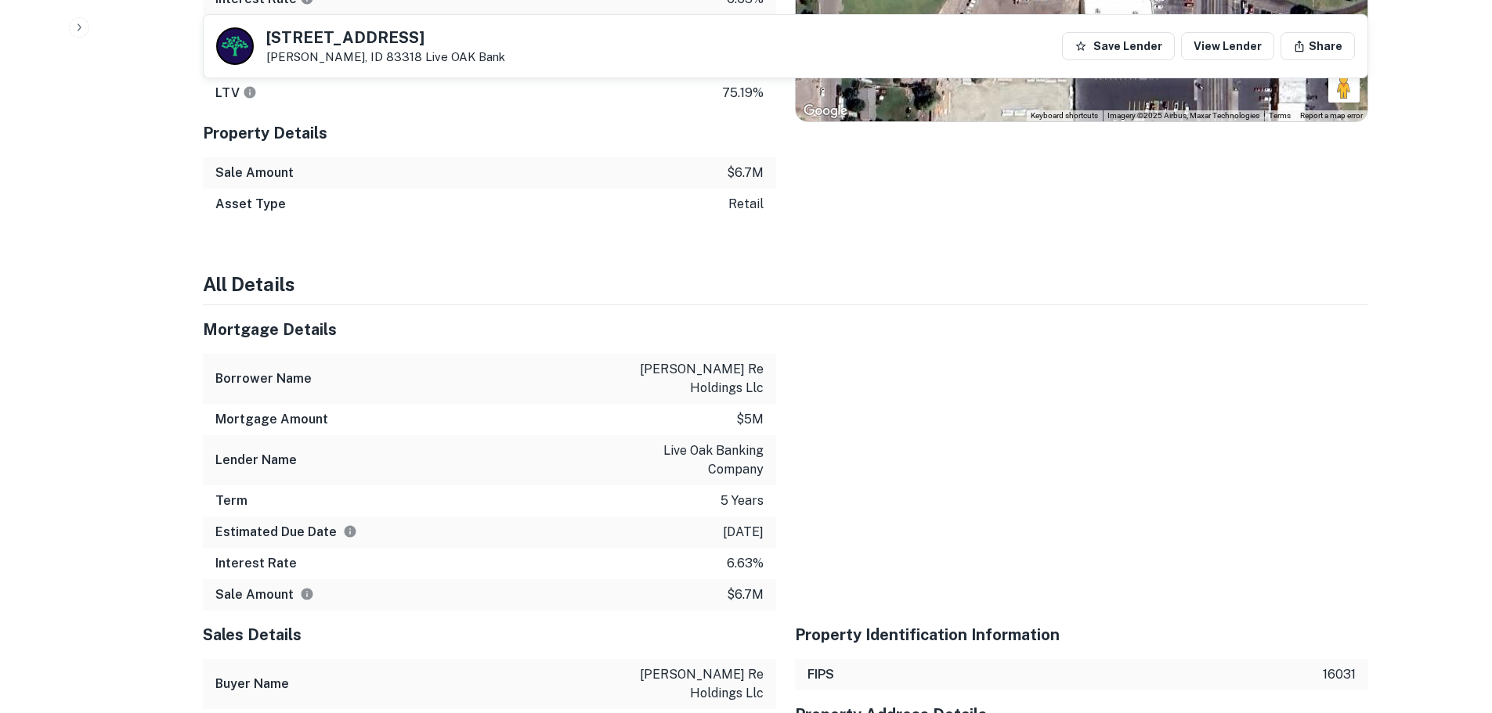
scroll to position [1055, 0]
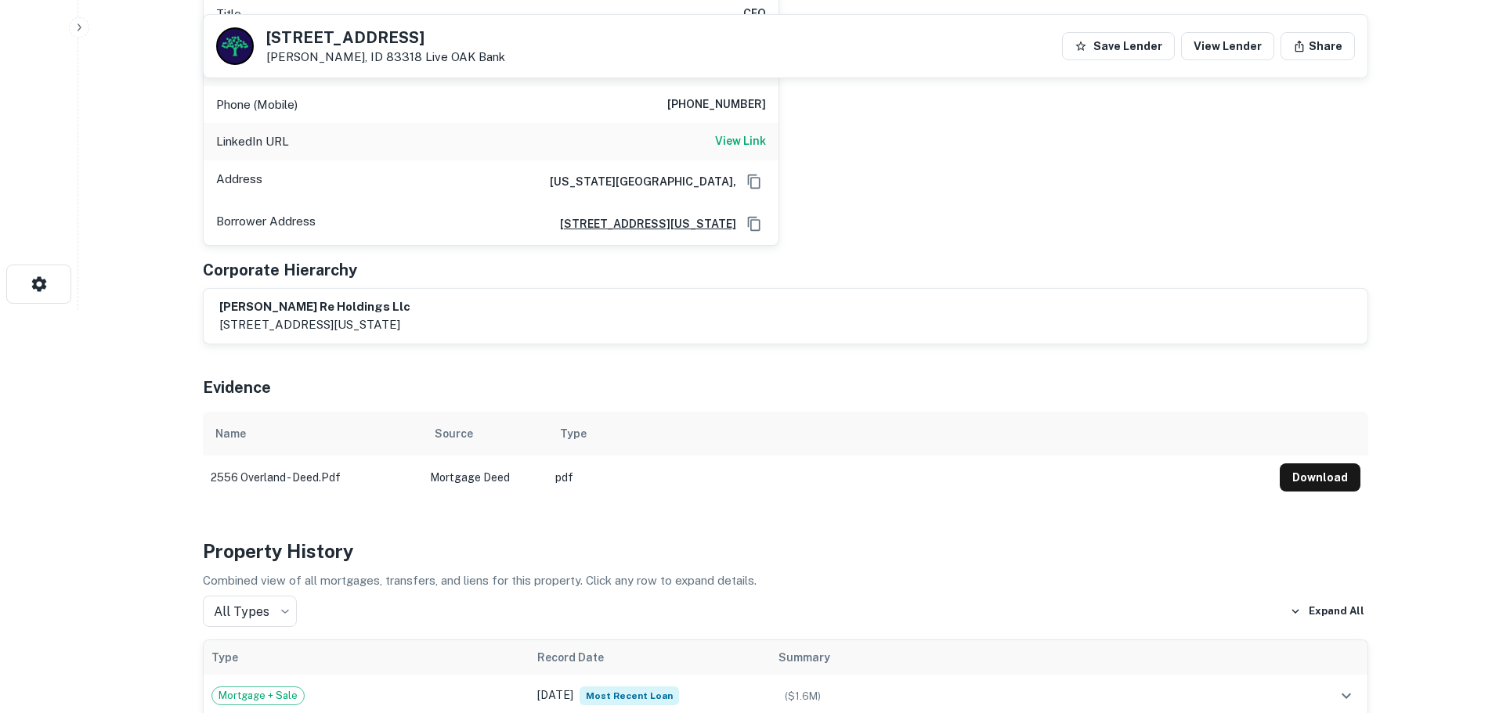
scroll to position [78, 0]
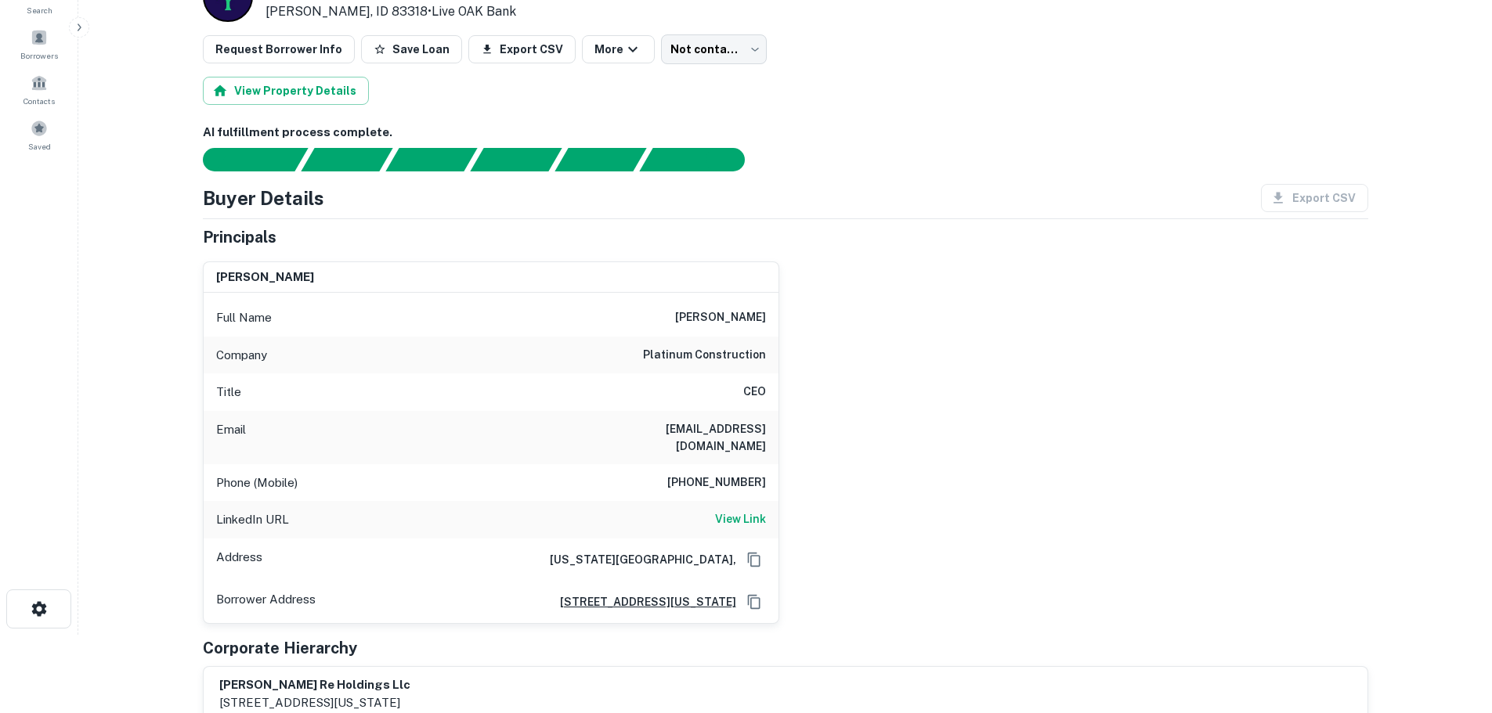
drag, startPoint x: 569, startPoint y: 428, endPoint x: 769, endPoint y: 459, distance: 202.0
click at [769, 459] on div "Email [EMAIL_ADDRESS][DOMAIN_NAME]" at bounding box center [491, 437] width 575 height 53
copy h6 "[EMAIL_ADDRESS][DOMAIN_NAME]"
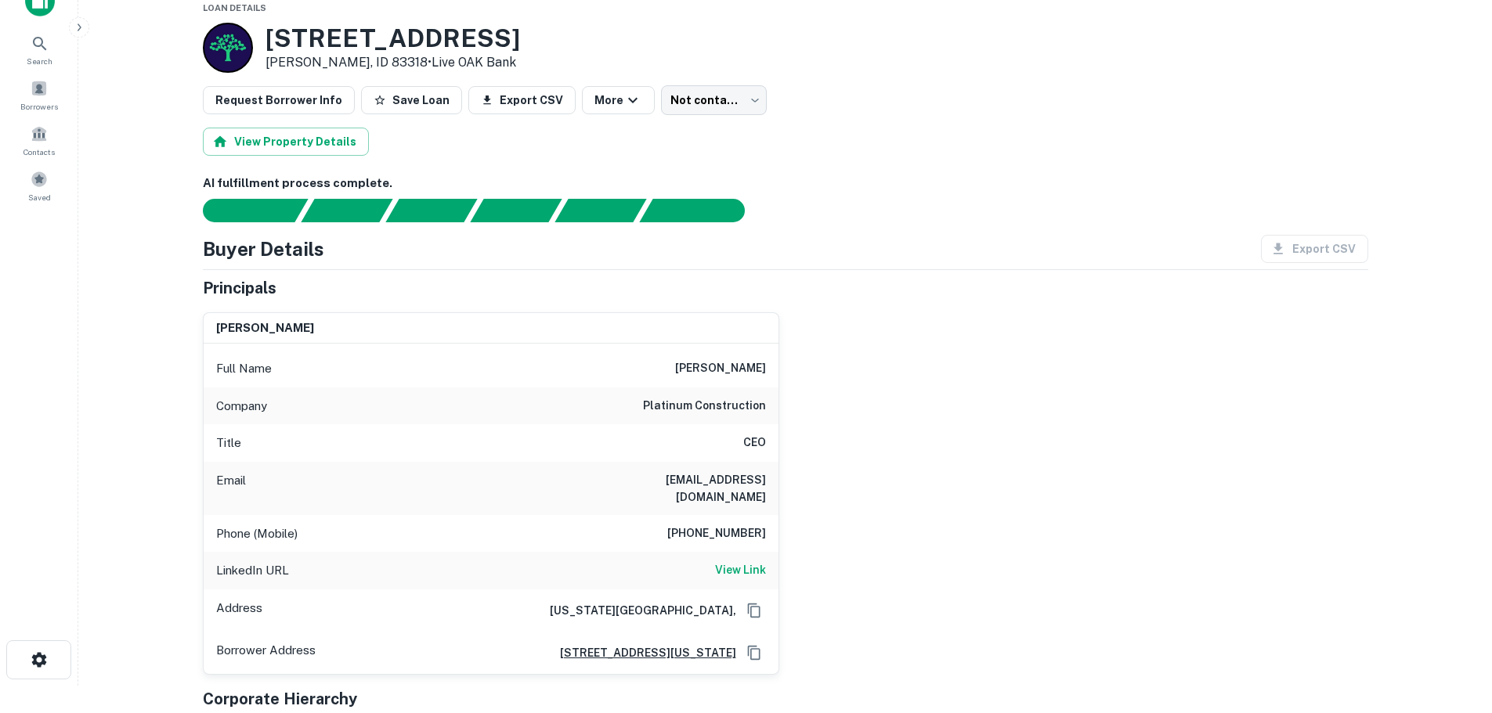
scroll to position [0, 0]
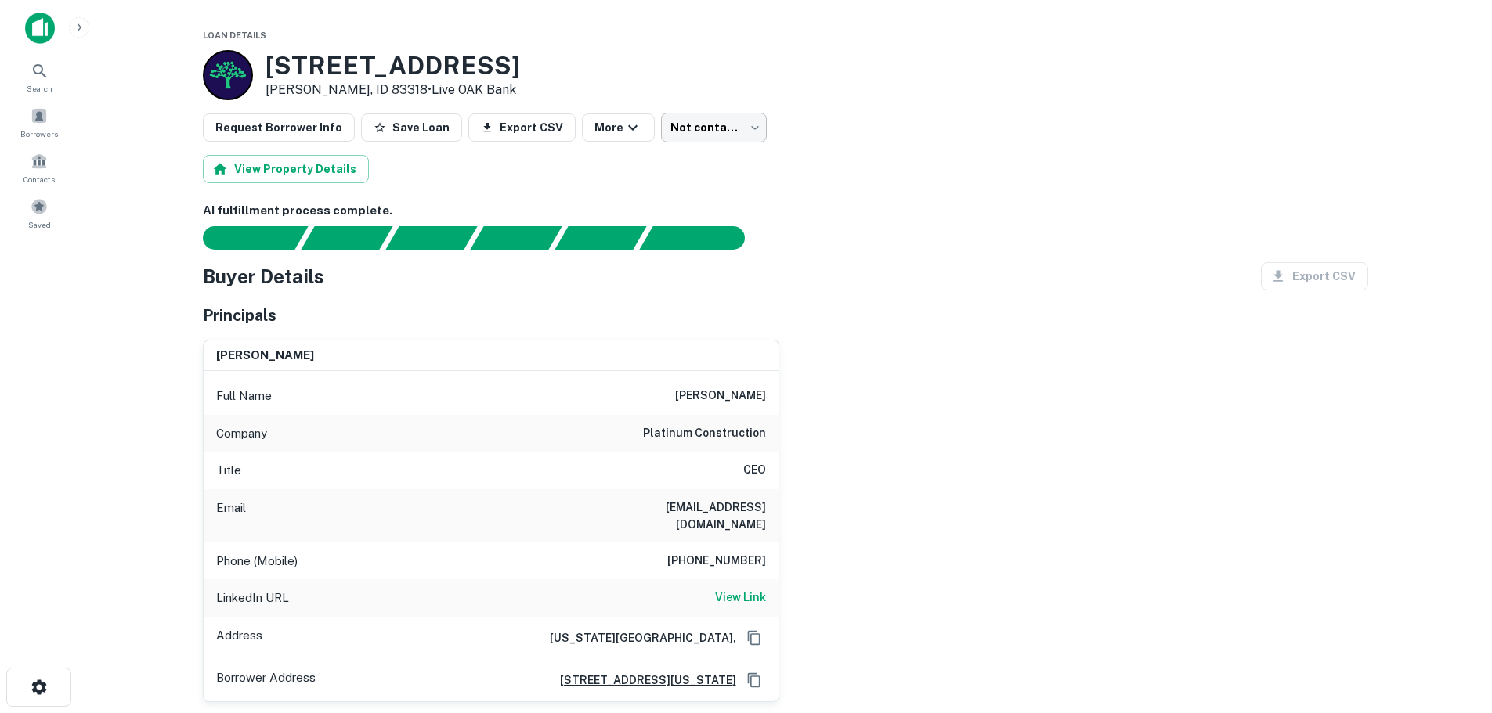
click at [687, 119] on body "Search Borrowers Contacts Saved Loan Details [STREET_ADDRESS][PERSON_NAME] • Li…" at bounding box center [746, 356] width 1492 height 713
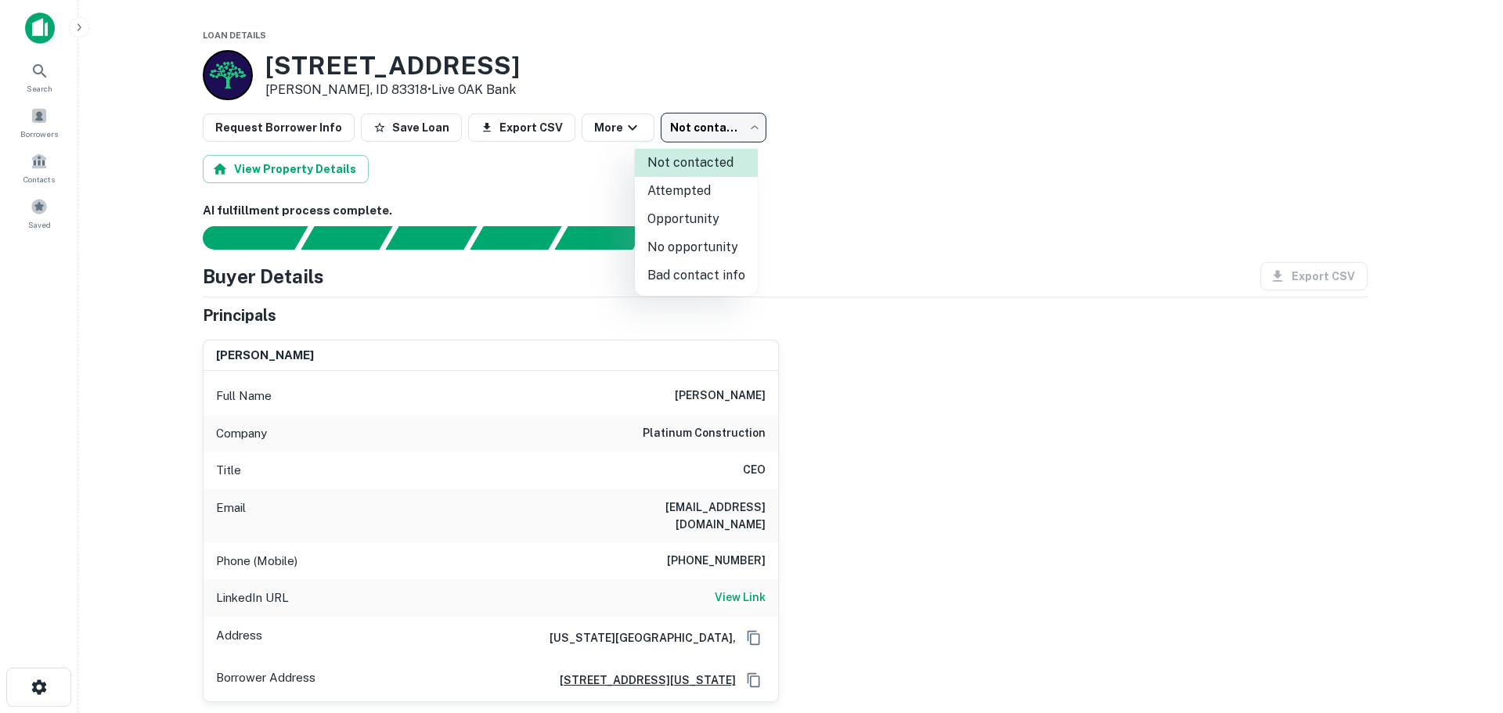
click at [695, 193] on li "Attempted" at bounding box center [696, 191] width 123 height 28
type input "*********"
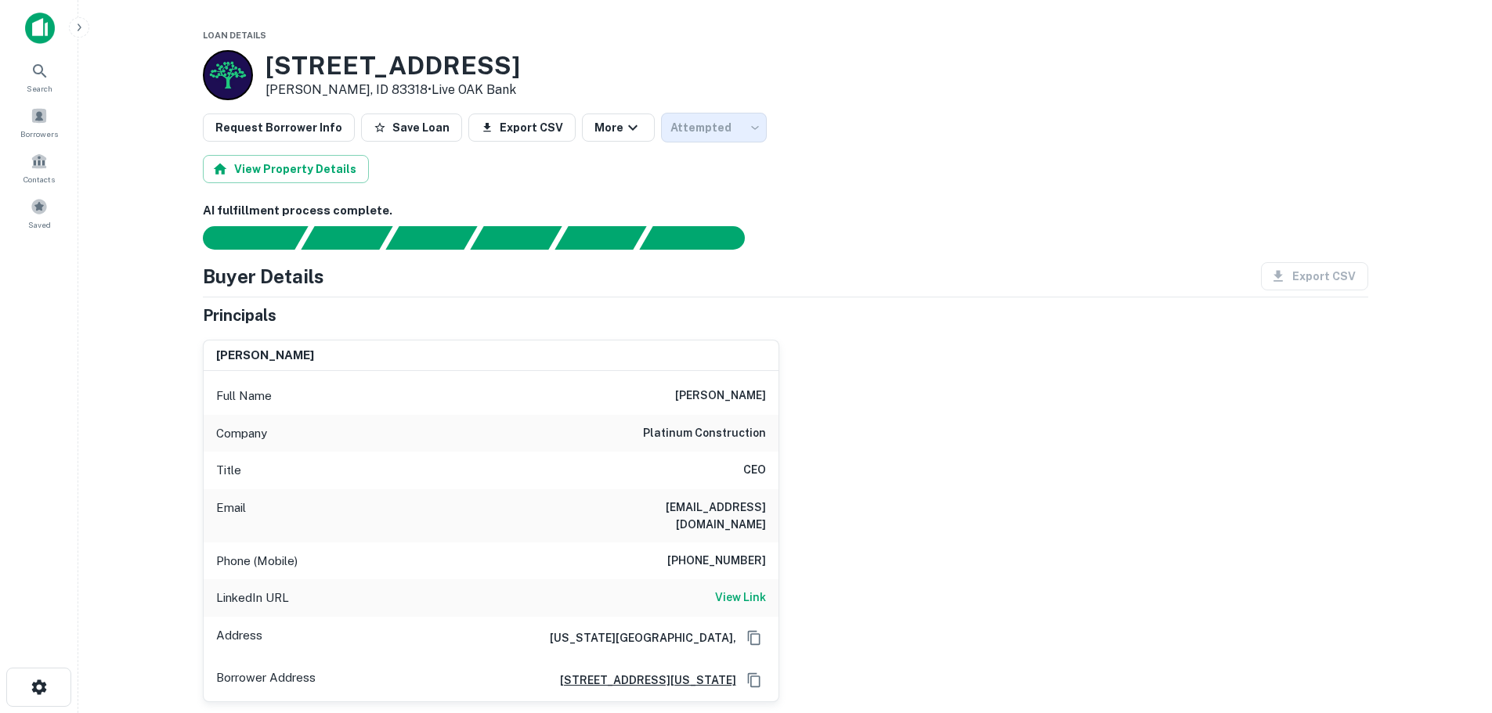
click at [969, 460] on div "[PERSON_NAME] Full Name [PERSON_NAME] fresh Company platinum construction Title…" at bounding box center [779, 514] width 1178 height 375
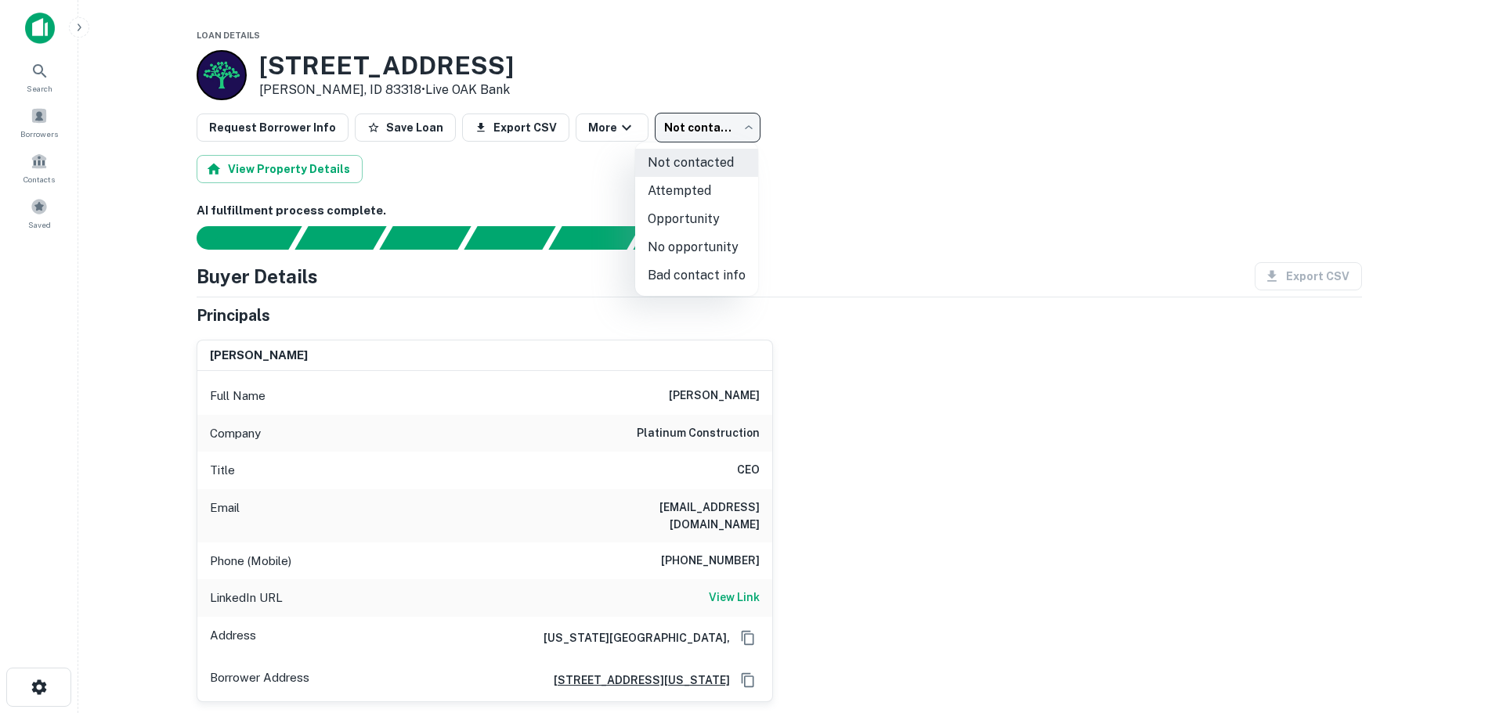
click at [705, 135] on body "Search Borrowers Contacts Saved Loan Details [STREET_ADDRESS][PERSON_NAME] • Li…" at bounding box center [746, 356] width 1492 height 713
click at [702, 189] on li "Attempted" at bounding box center [696, 191] width 123 height 28
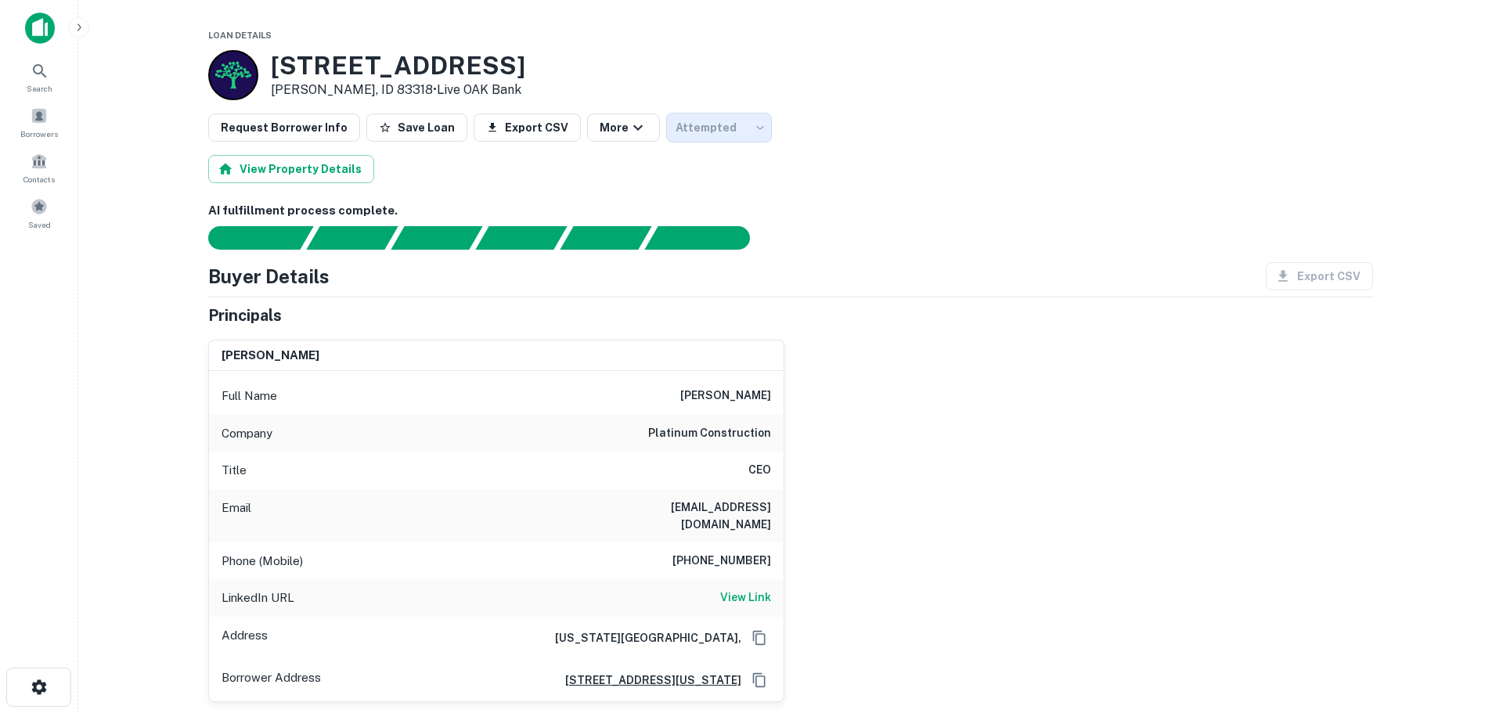
type input "*********"
click at [46, 31] on img at bounding box center [40, 28] width 30 height 31
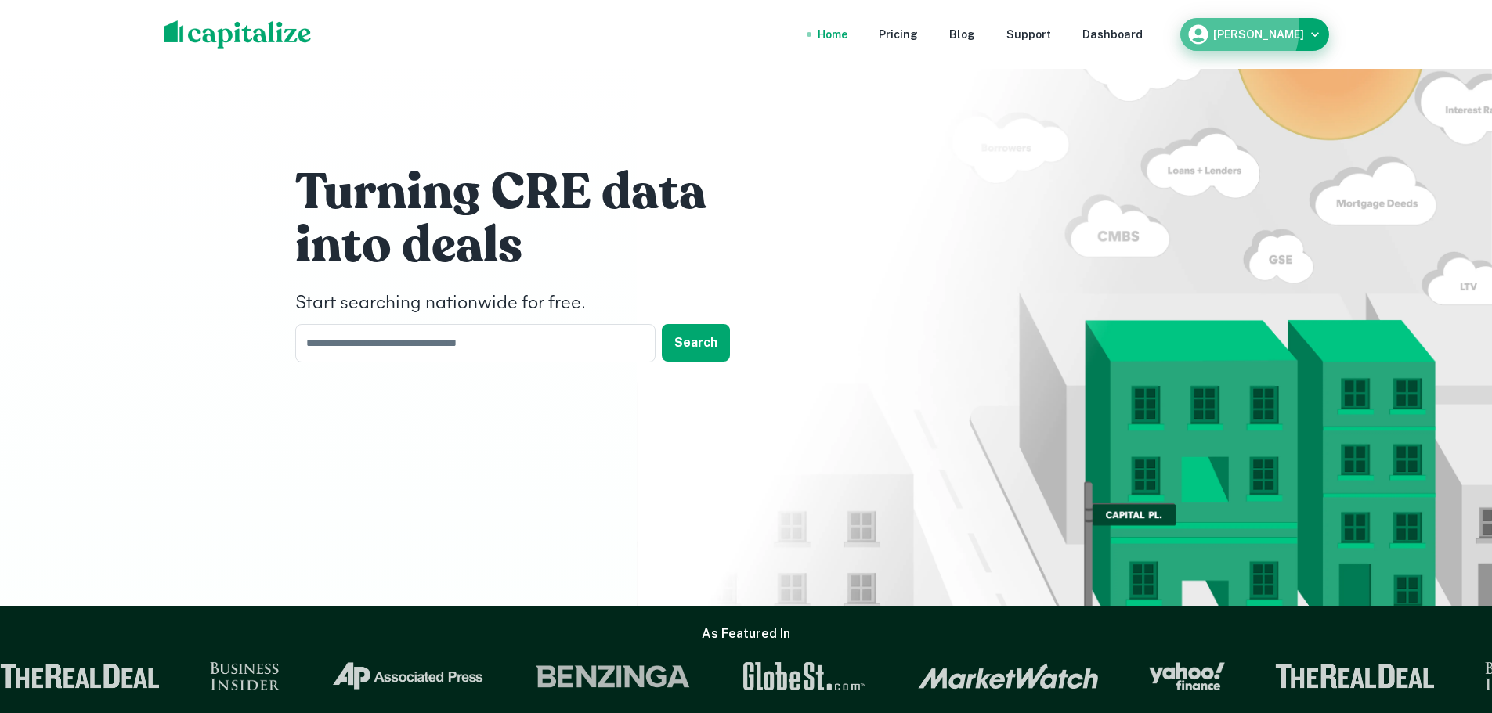
click at [1258, 28] on div "[PERSON_NAME]" at bounding box center [1254, 34] width 136 height 23
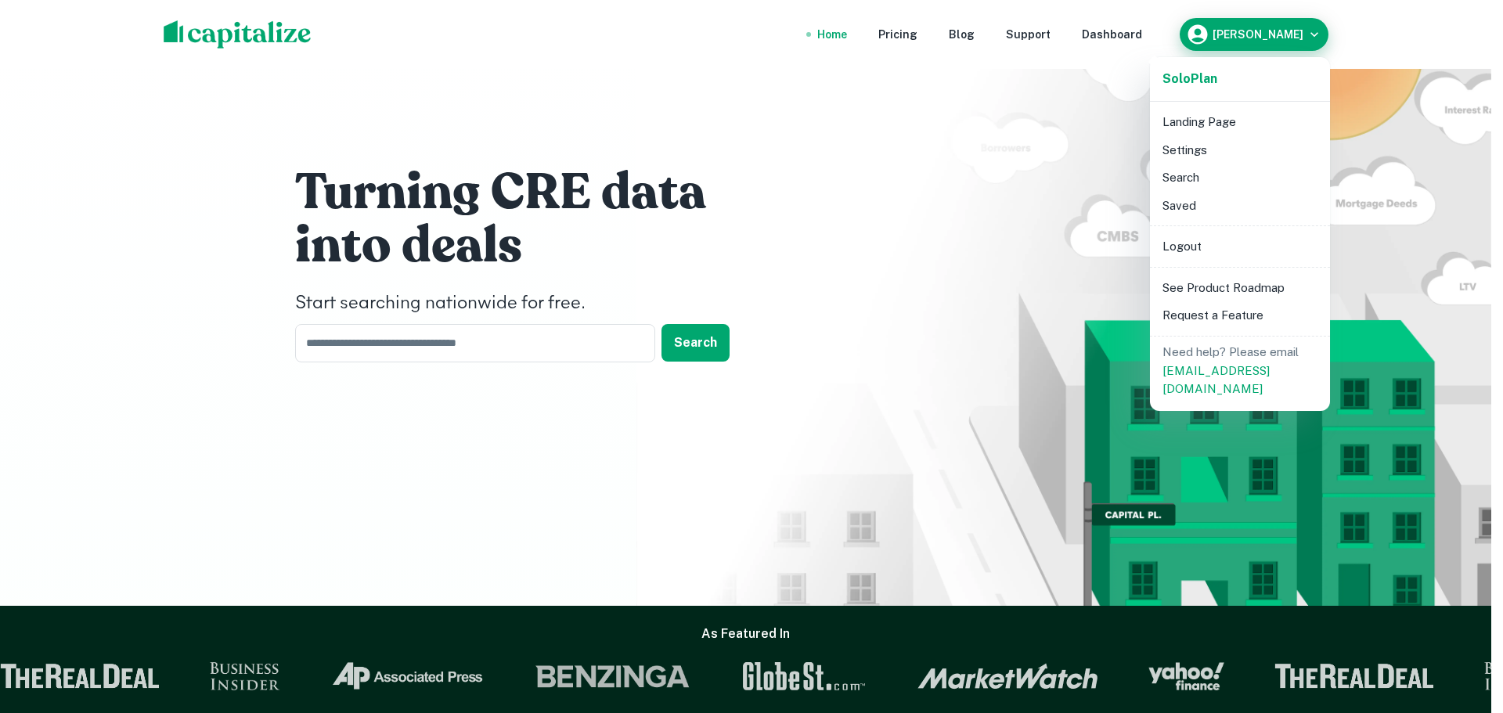
click at [1258, 28] on div at bounding box center [751, 356] width 1503 height 713
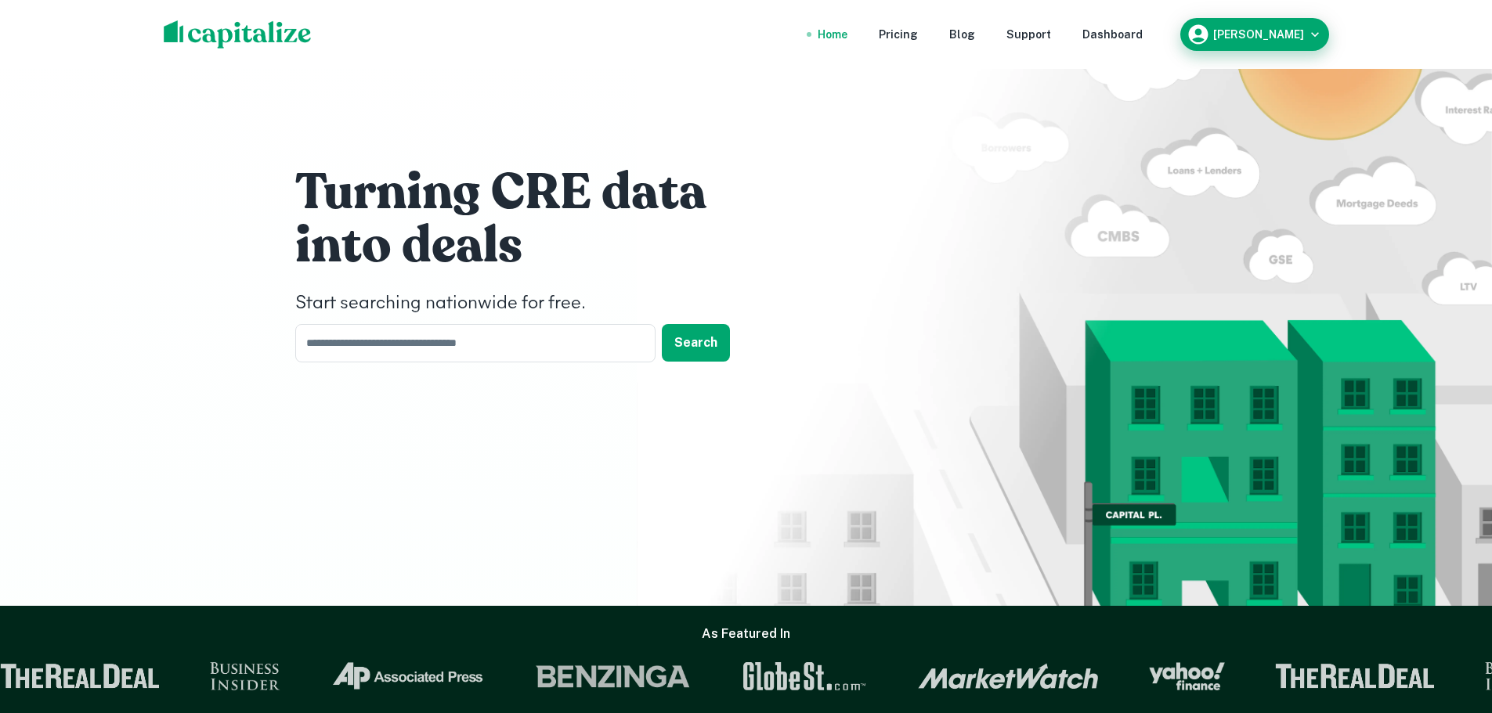
click at [1257, 40] on div "[PERSON_NAME]" at bounding box center [1254, 34] width 136 height 23
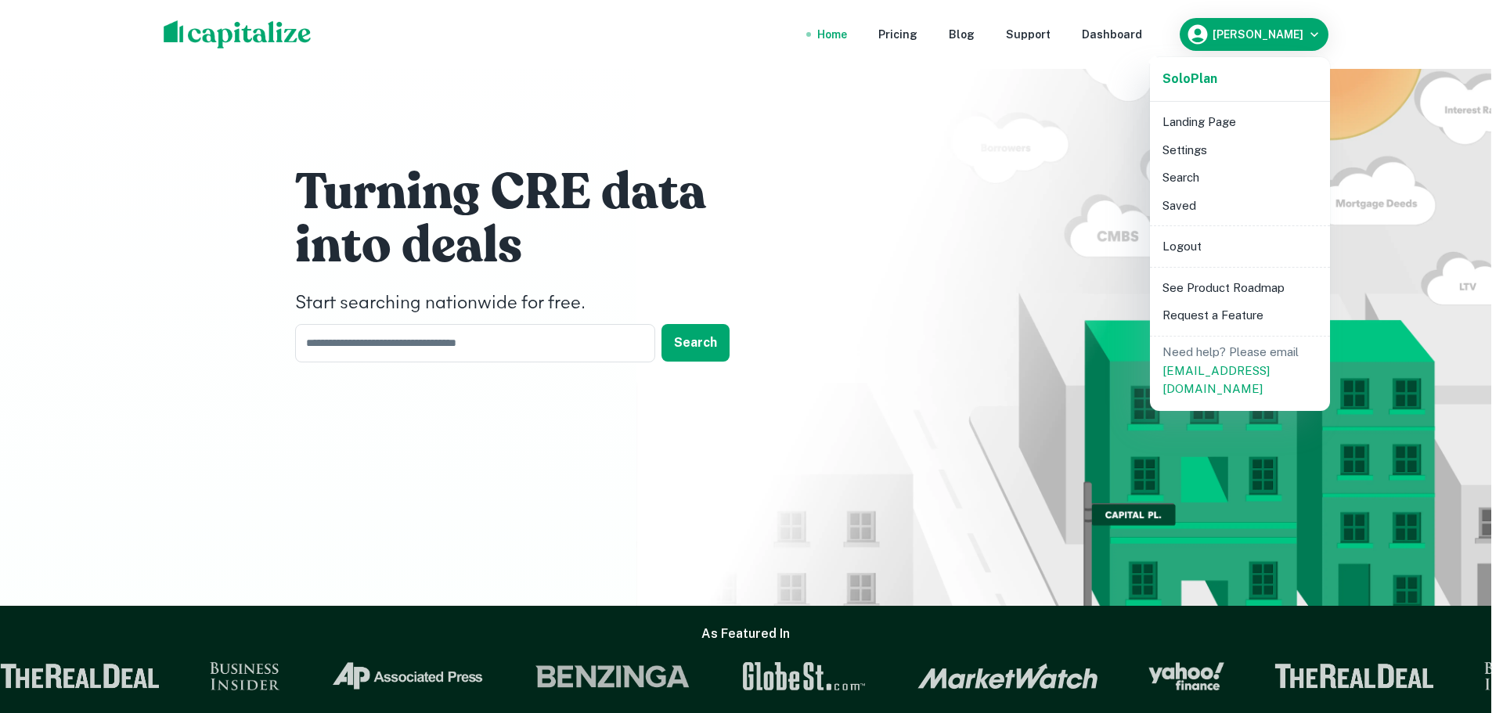
click at [1256, 39] on div at bounding box center [751, 356] width 1503 height 713
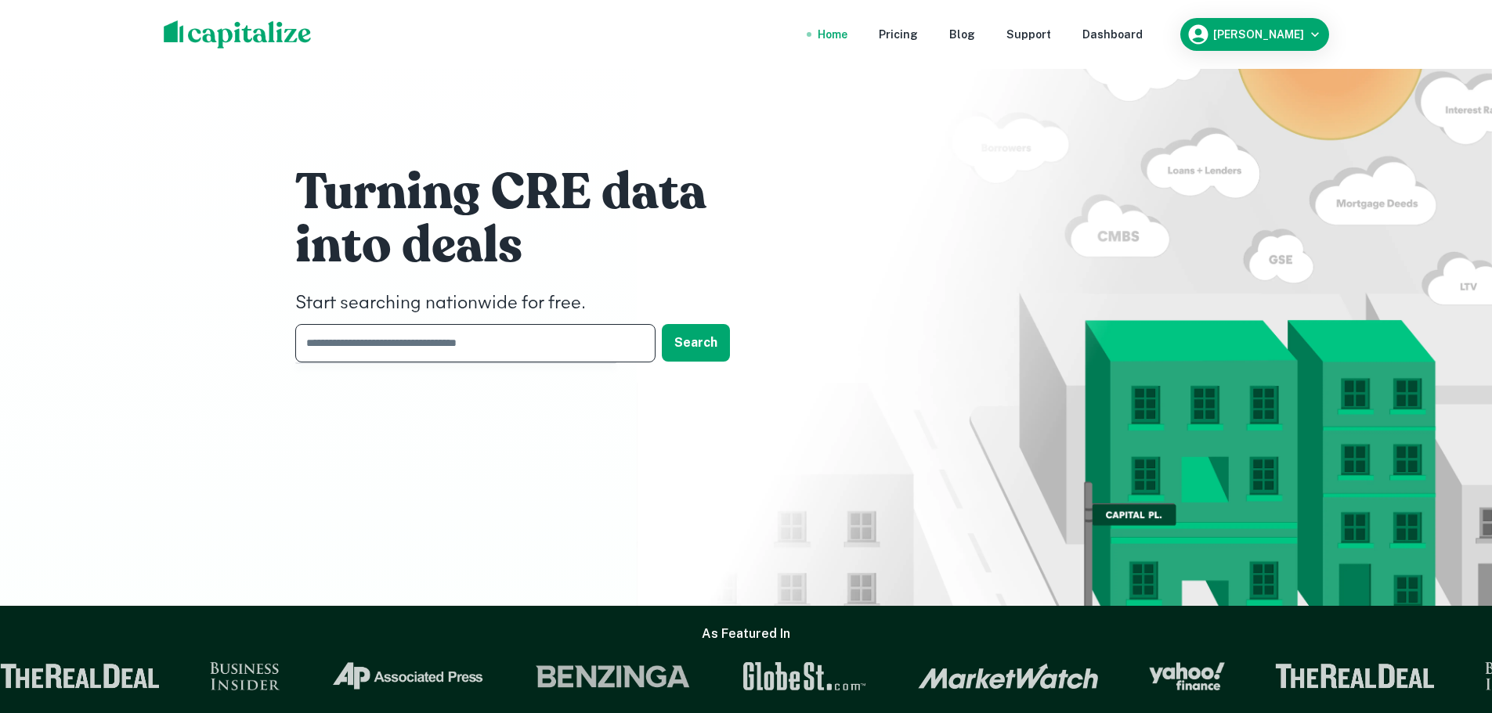
click at [424, 345] on input "text" at bounding box center [469, 343] width 349 height 38
type input "*****"
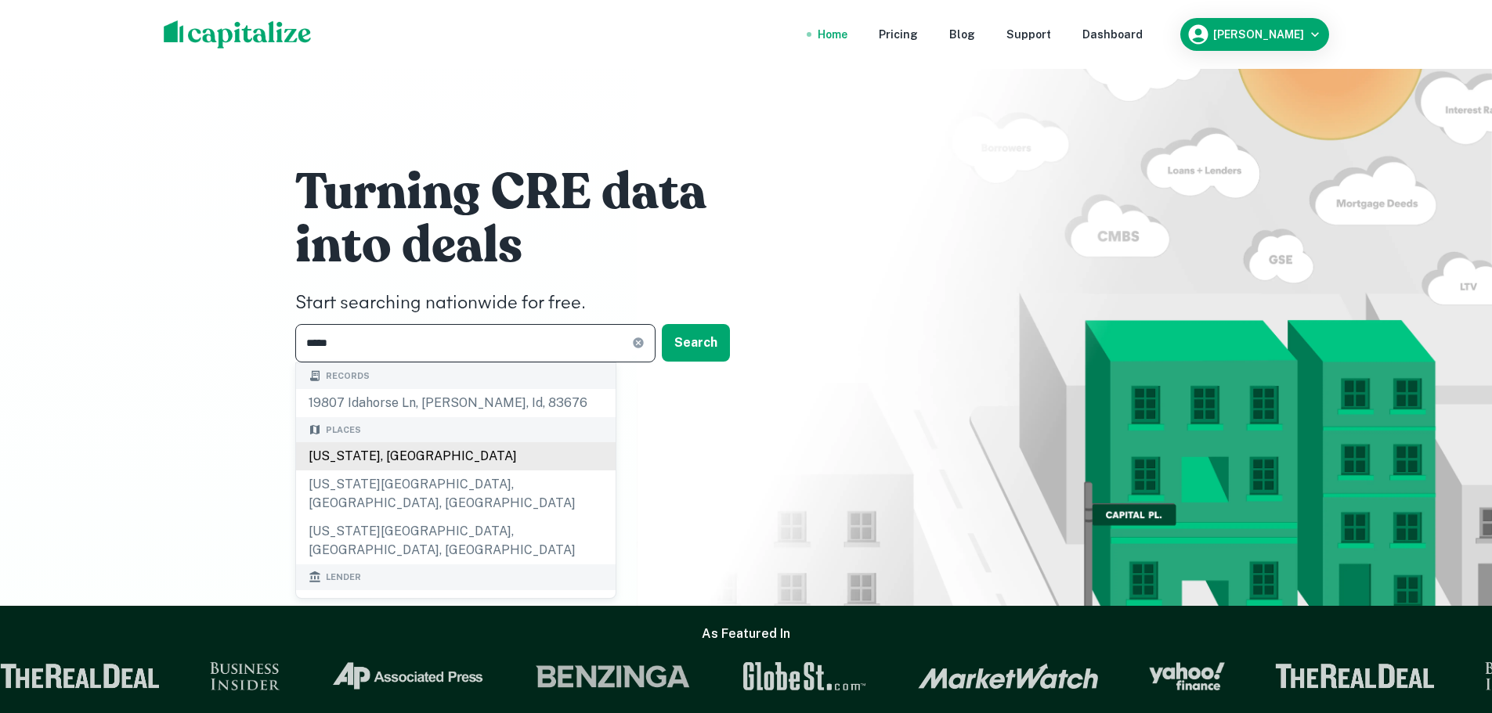
click at [393, 452] on div "[US_STATE], [GEOGRAPHIC_DATA]" at bounding box center [455, 456] width 319 height 28
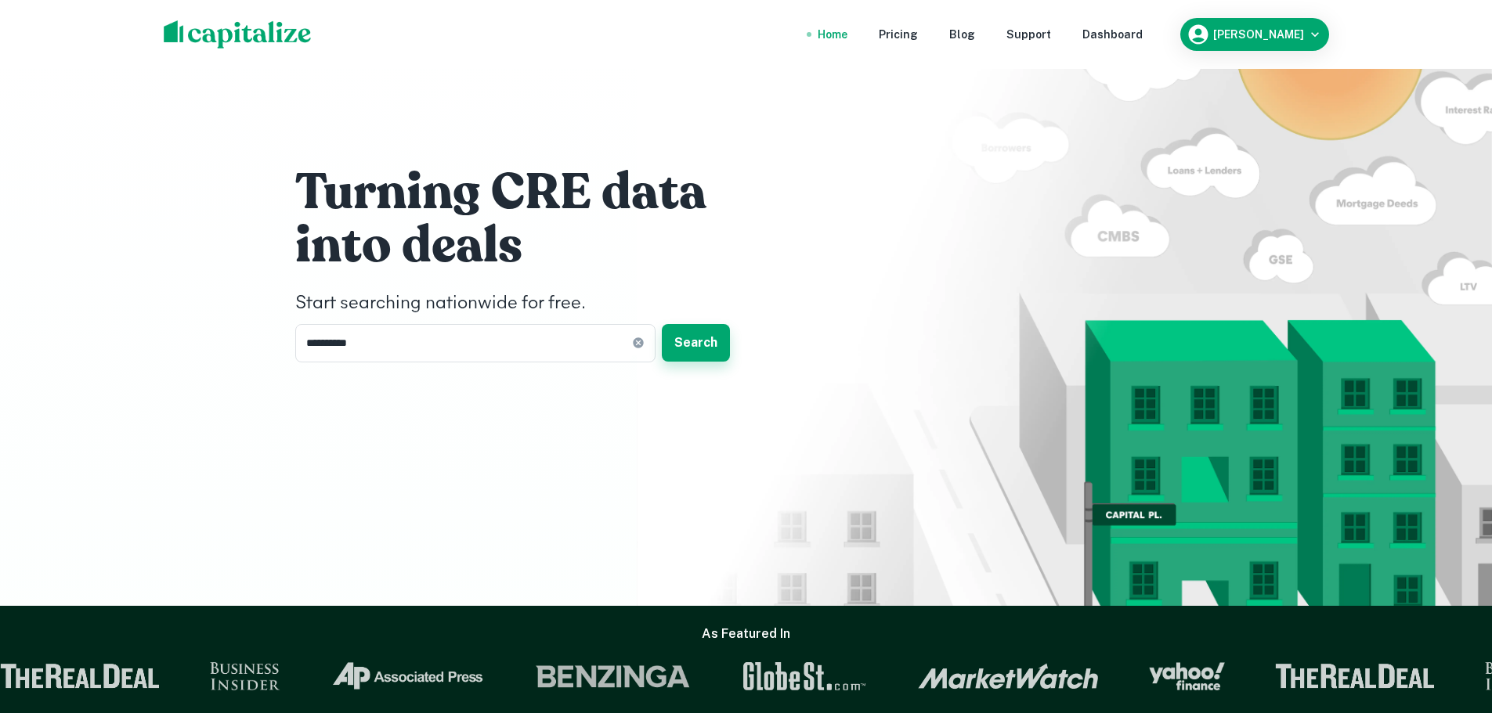
click at [699, 345] on button "Search" at bounding box center [696, 343] width 68 height 38
